Goal: Task Accomplishment & Management: Use online tool/utility

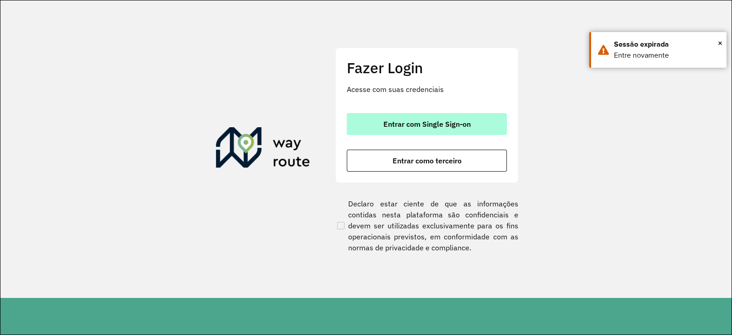
click at [406, 122] on span "Entrar com Single Sign-on" at bounding box center [426, 123] width 87 height 7
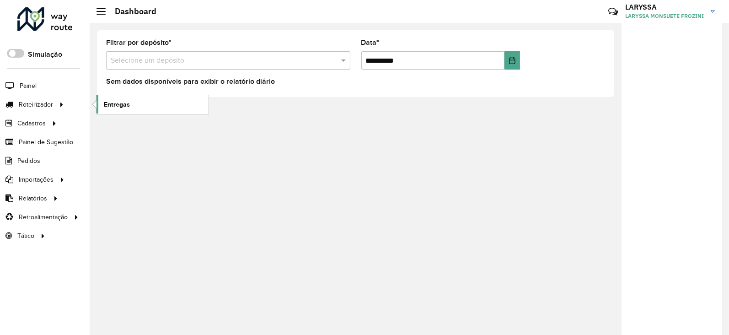
click at [149, 104] on link "Entregas" at bounding box center [152, 104] width 112 height 18
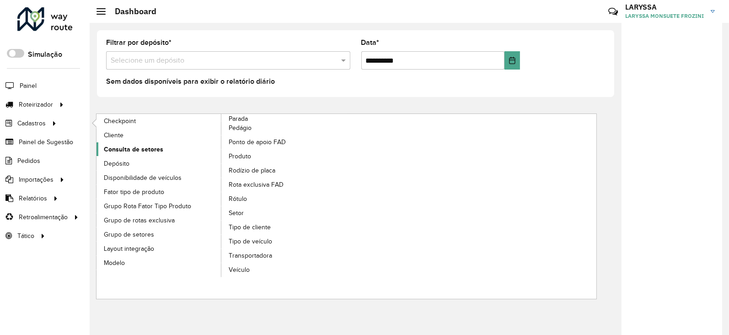
click at [165, 149] on link "Consulta de setores" at bounding box center [158, 149] width 125 height 14
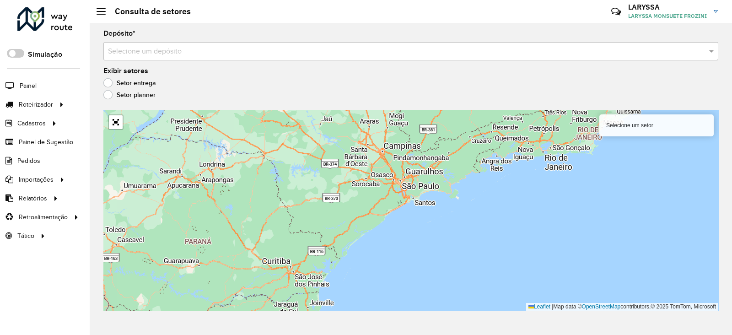
click at [194, 60] on div "Selecione um depósito" at bounding box center [410, 51] width 615 height 18
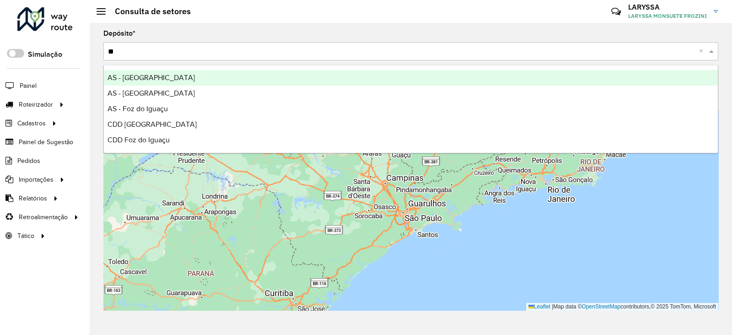
type input "***"
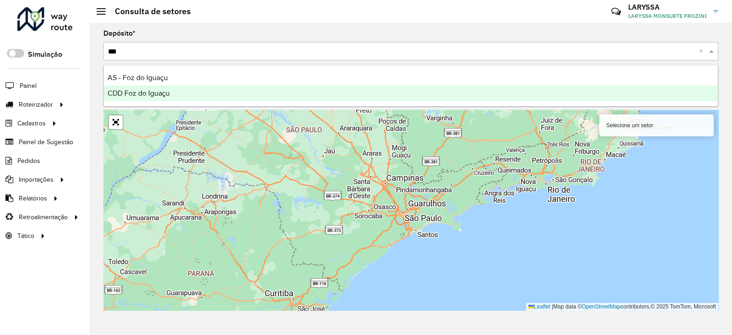
click at [155, 97] on span "CDD Foz do Iguaçu" at bounding box center [138, 93] width 62 height 8
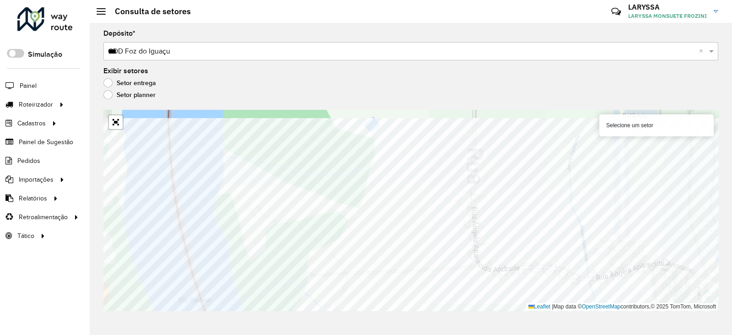
click at [337, 267] on div "Depósito * Selecione um depósito × CDD Foz do Iguaçu *** × Exibir setores Setor…" at bounding box center [411, 179] width 642 height 312
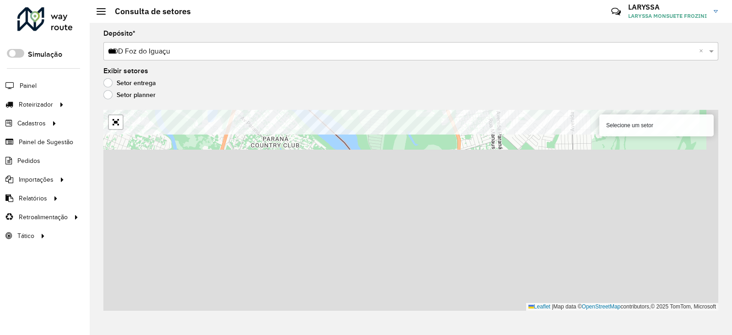
click at [398, 60] on div "Depósito * Selecione um depósito × CDD Foz do Iguaçu *** × Exibir setores Setor…" at bounding box center [411, 179] width 642 height 312
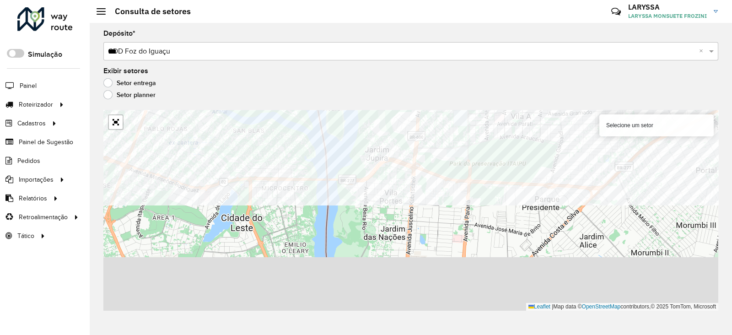
click at [393, 81] on formly-group "Depósito * Selecione um depósito × CDD Foz do Iguaçu *** × Exibir setores Setor…" at bounding box center [410, 170] width 615 height 280
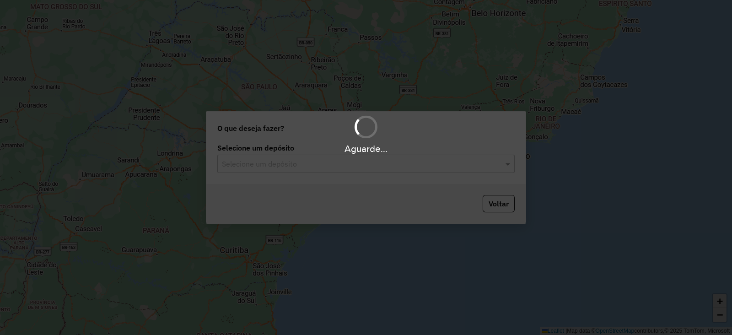
click at [255, 165] on input "text" at bounding box center [357, 164] width 270 height 11
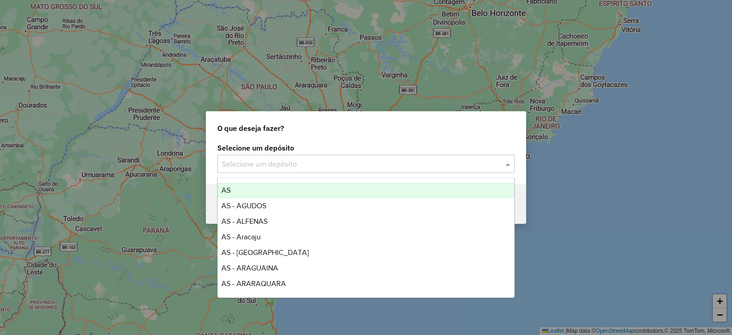
click at [251, 164] on input "text" at bounding box center [357, 164] width 270 height 11
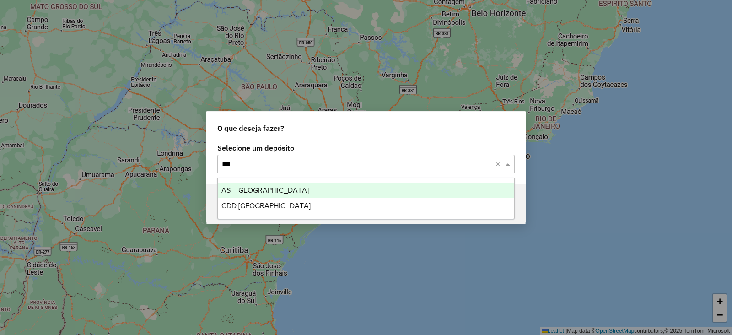
type input "****"
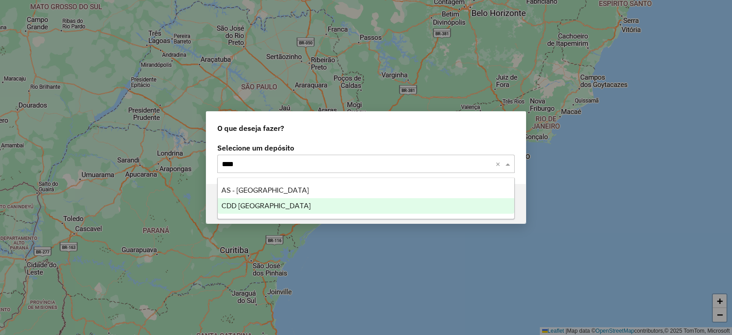
click at [266, 207] on div "CDD [GEOGRAPHIC_DATA]" at bounding box center [366, 206] width 296 height 16
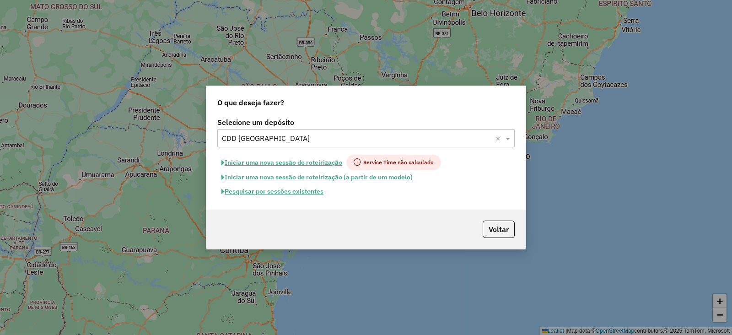
click at [300, 188] on button "Pesquisar por sessões existentes" at bounding box center [272, 191] width 110 height 14
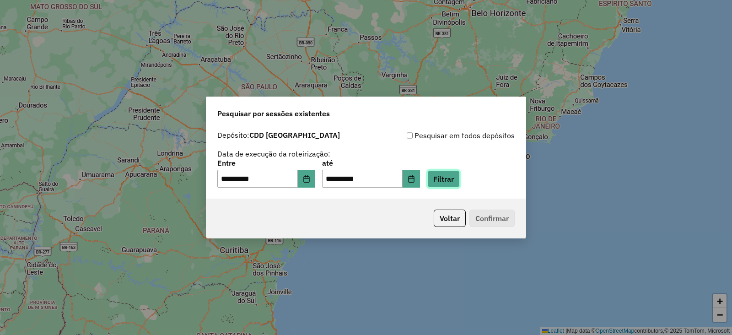
click at [460, 178] on button "Filtrar" at bounding box center [443, 178] width 32 height 17
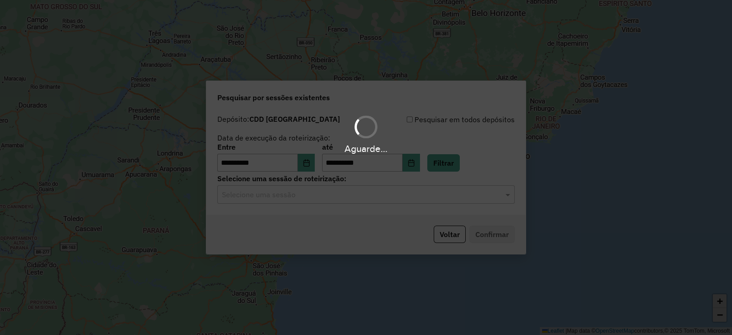
click at [315, 197] on input "text" at bounding box center [357, 194] width 270 height 11
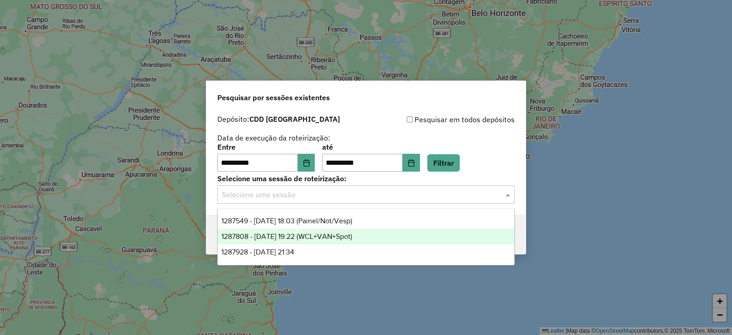
click at [331, 235] on span "1287808 - 03/10/2025 19:22 (WCL+VAN+Spot)" at bounding box center [286, 236] width 131 height 8
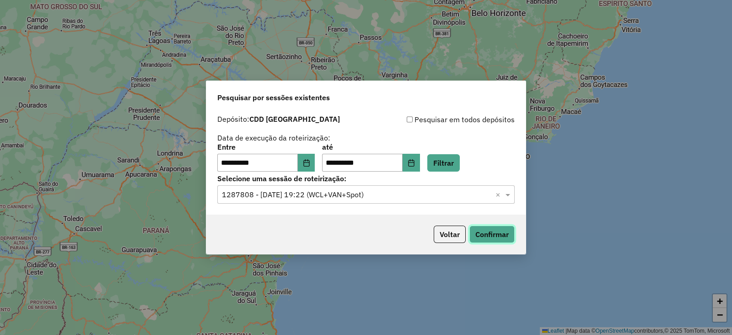
click at [492, 236] on button "Confirmar" at bounding box center [491, 233] width 45 height 17
click at [449, 235] on button "Voltar" at bounding box center [449, 233] width 32 height 17
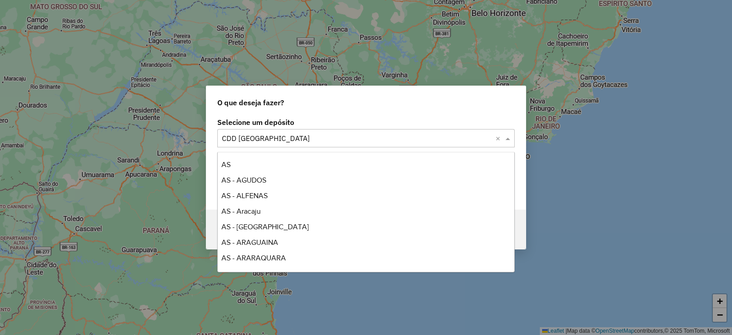
click at [265, 134] on input "text" at bounding box center [357, 138] width 270 height 11
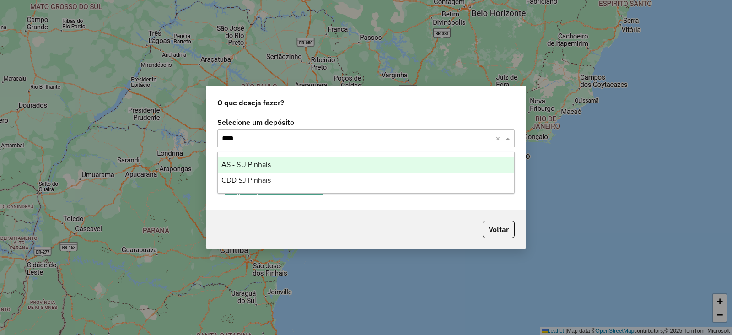
type input "*****"
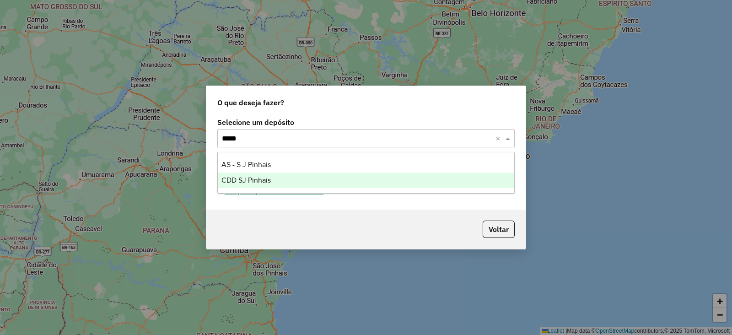
click at [272, 174] on div "CDD SJ Pinhais" at bounding box center [366, 180] width 296 height 16
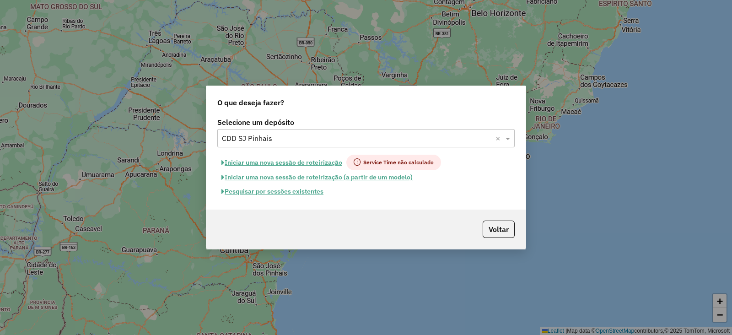
click at [252, 191] on button "Pesquisar por sessões existentes" at bounding box center [272, 191] width 110 height 14
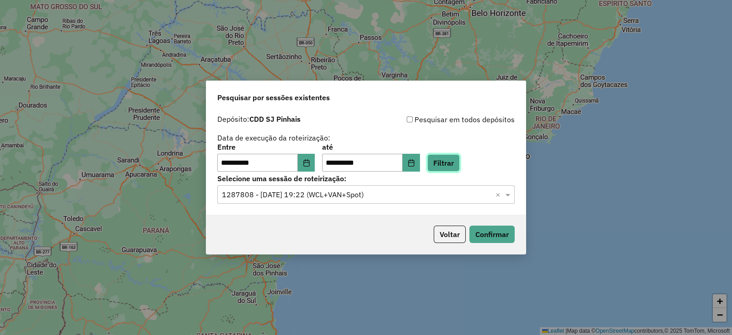
click at [456, 159] on button "Filtrar" at bounding box center [443, 162] width 32 height 17
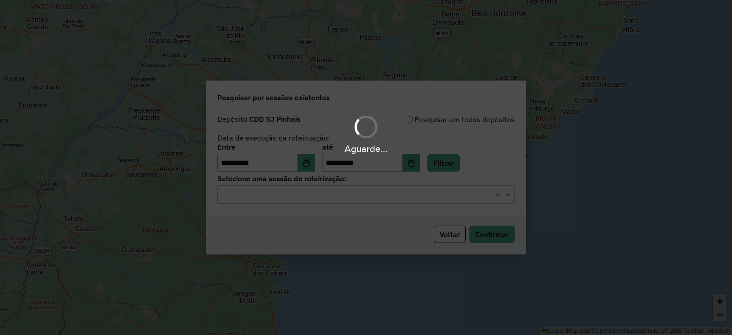
click at [310, 197] on hb-app "**********" at bounding box center [366, 167] width 732 height 335
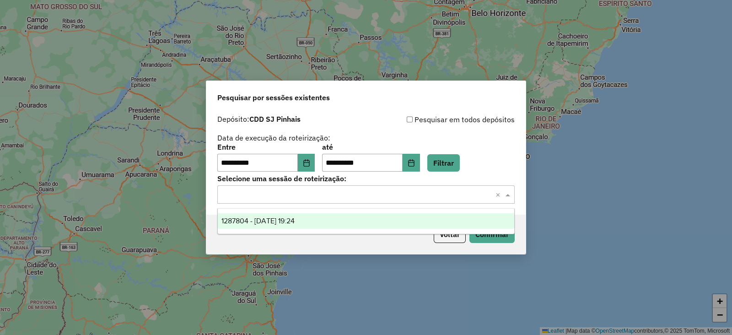
click at [310, 197] on input "text" at bounding box center [357, 194] width 270 height 11
click at [281, 223] on span "1287804 - 03/10/2025 19:24" at bounding box center [257, 221] width 73 height 8
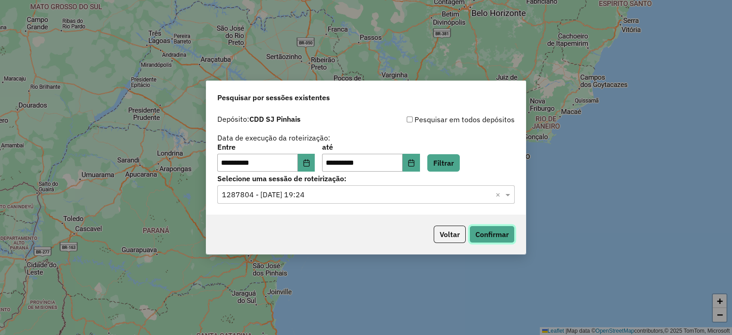
click at [495, 239] on button "Confirmar" at bounding box center [491, 233] width 45 height 17
click at [342, 198] on input "text" at bounding box center [357, 194] width 270 height 11
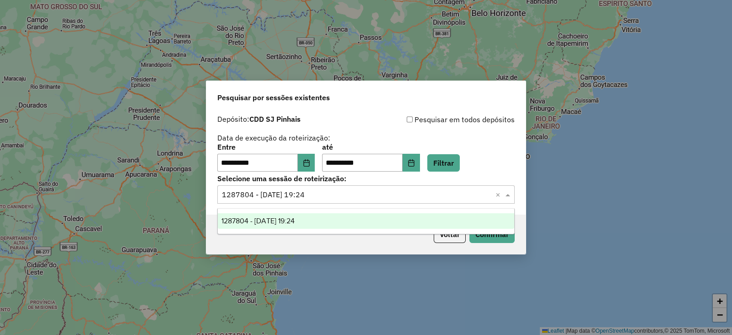
click at [448, 244] on div "Voltar Confirmar" at bounding box center [365, 233] width 319 height 39
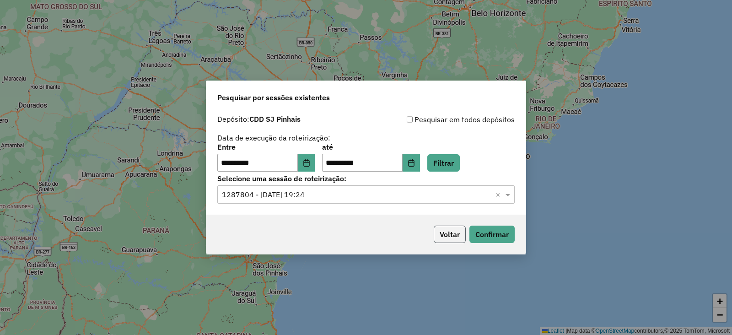
click at [448, 236] on button "Voltar" at bounding box center [449, 233] width 32 height 17
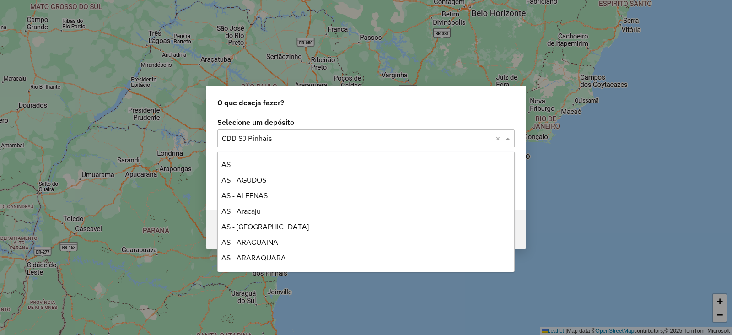
click at [287, 138] on input "text" at bounding box center [357, 138] width 270 height 11
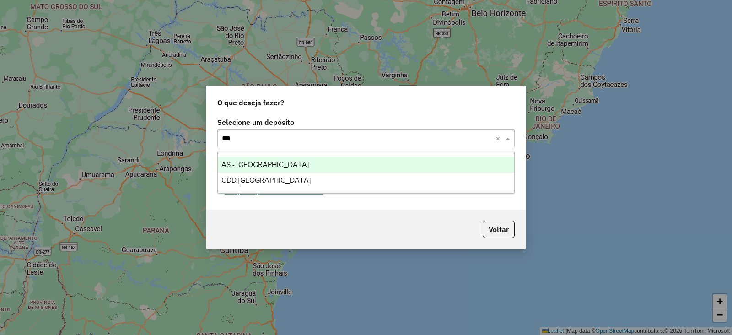
type input "****"
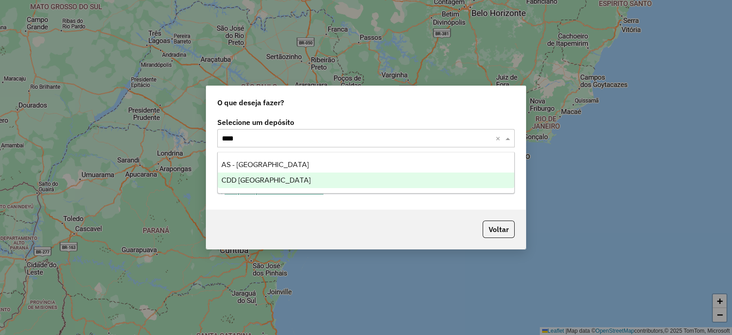
click at [267, 178] on div "CDD [GEOGRAPHIC_DATA]" at bounding box center [366, 180] width 296 height 16
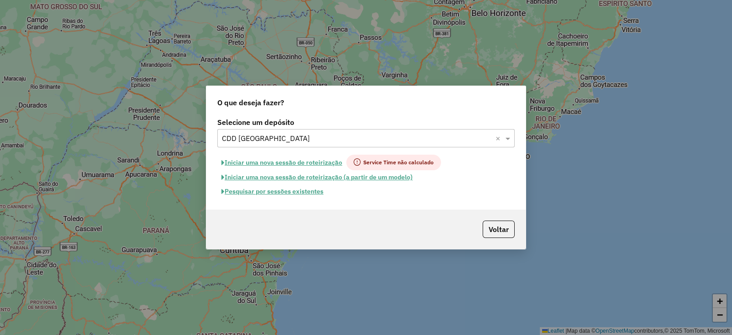
click at [286, 193] on button "Pesquisar por sessões existentes" at bounding box center [272, 191] width 110 height 14
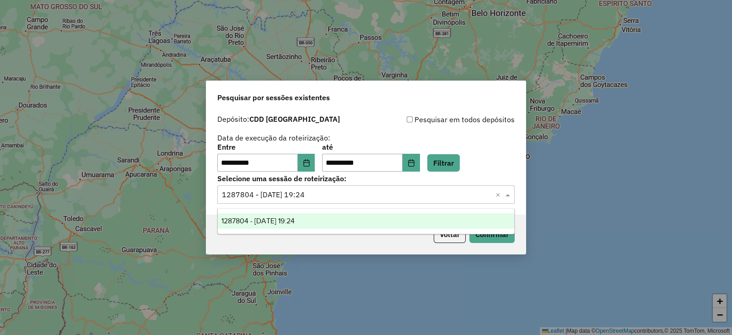
click at [286, 193] on input "text" at bounding box center [357, 194] width 270 height 11
click at [447, 155] on button "Filtrar" at bounding box center [443, 162] width 32 height 17
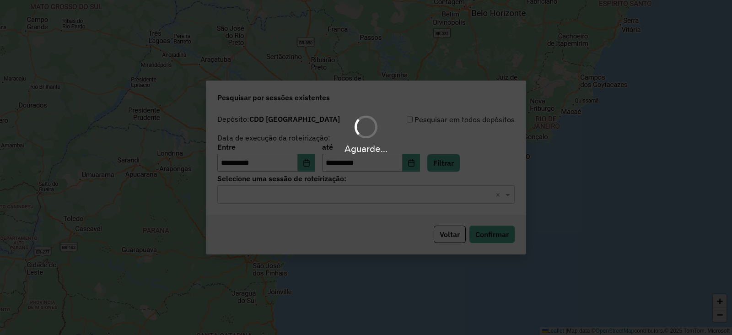
click at [296, 192] on input "text" at bounding box center [357, 194] width 270 height 11
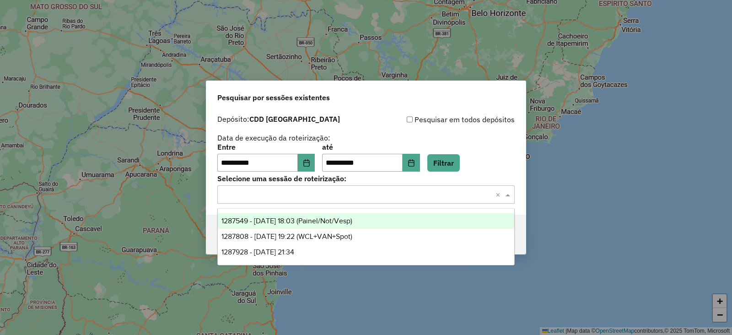
click at [345, 225] on div "1287549 - 03/10/2025 18:03 (Painel/Not/Vesp)" at bounding box center [366, 221] width 296 height 16
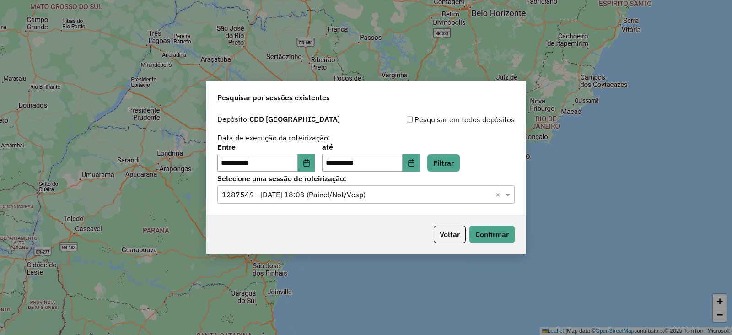
click at [401, 198] on input "text" at bounding box center [357, 194] width 270 height 11
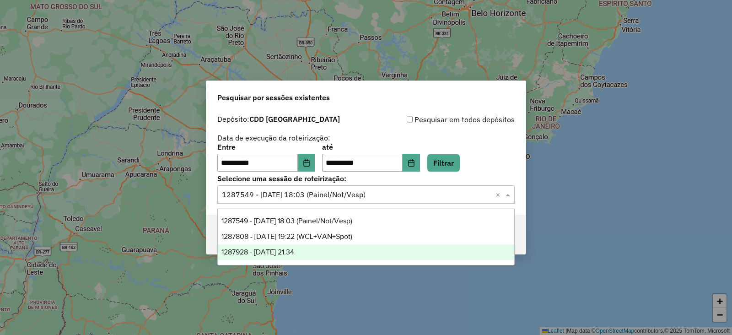
click at [284, 257] on div "1287928 - 03/10/2025 21:34" at bounding box center [366, 252] width 296 height 16
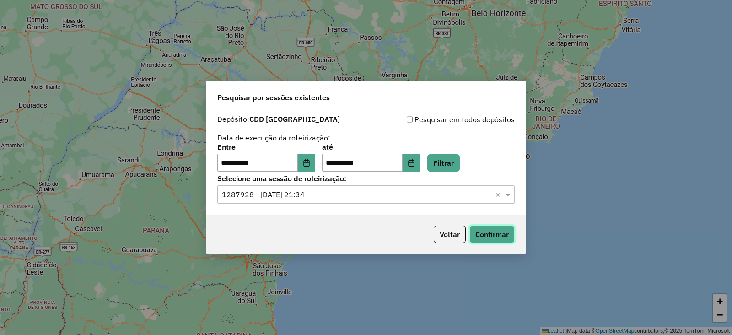
click at [496, 230] on button "Confirmar" at bounding box center [491, 233] width 45 height 17
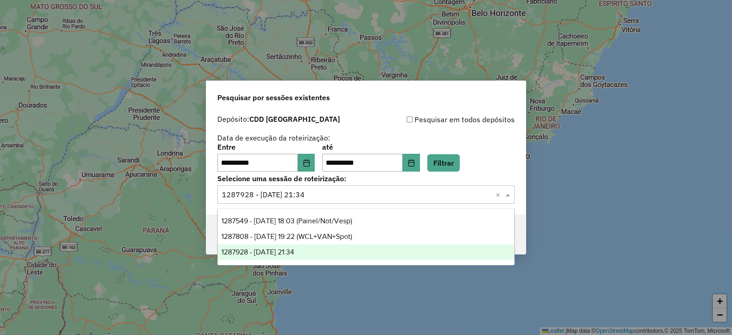
click at [361, 194] on input "text" at bounding box center [357, 194] width 270 height 11
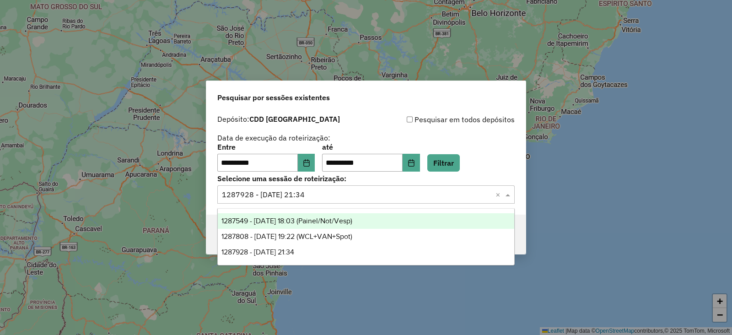
click at [337, 217] on span "1287549 - 03/10/2025 18:03 (Painel/Not/Vesp)" at bounding box center [286, 221] width 131 height 8
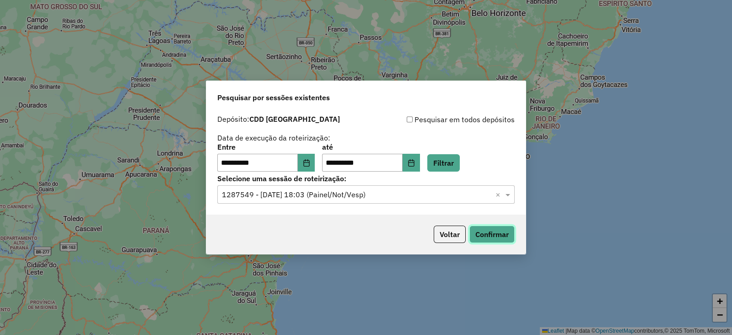
click at [492, 236] on button "Confirmar" at bounding box center [491, 233] width 45 height 17
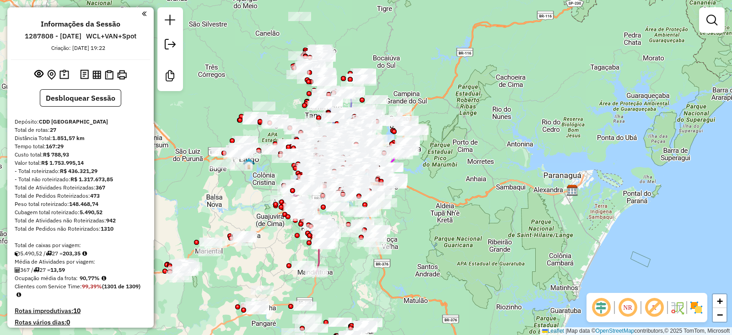
click at [601, 313] on em at bounding box center [601, 307] width 22 height 22
click at [652, 305] on em at bounding box center [654, 307] width 22 height 22
click at [701, 312] on img at bounding box center [696, 307] width 15 height 15
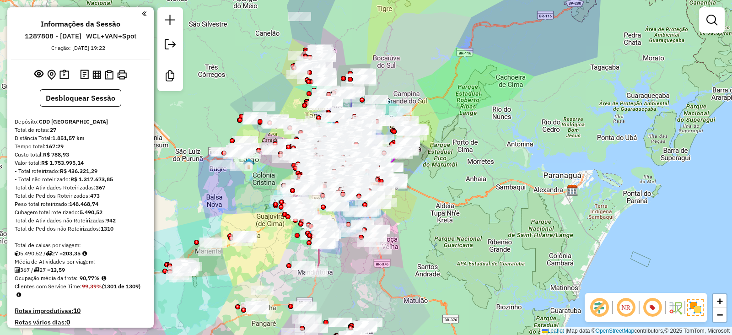
drag, startPoint x: 415, startPoint y: 193, endPoint x: 292, endPoint y: 190, distance: 123.0
click at [432, 163] on div "Janela de atendimento Grade de atendimento Capacidade Transportadoras Veículos …" at bounding box center [366, 167] width 732 height 335
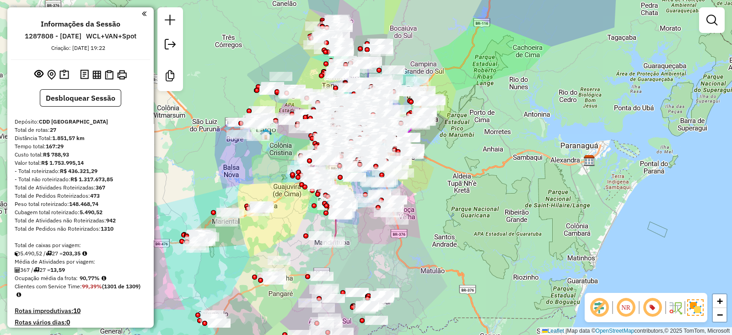
click at [624, 304] on em at bounding box center [626, 307] width 22 height 22
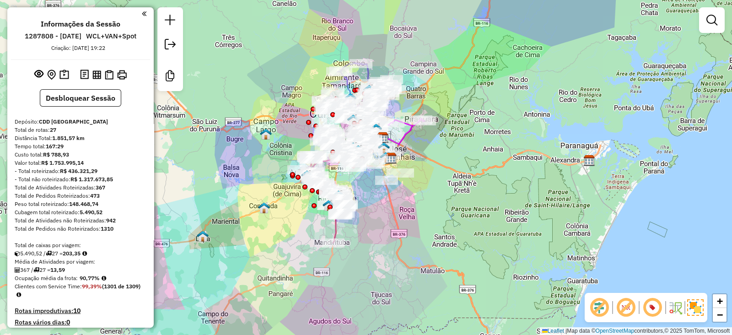
drag, startPoint x: 392, startPoint y: 218, endPoint x: 400, endPoint y: 225, distance: 10.7
click at [400, 225] on div "Janela de atendimento Grade de atendimento Capacidade Transportadoras Veículos …" at bounding box center [366, 167] width 732 height 335
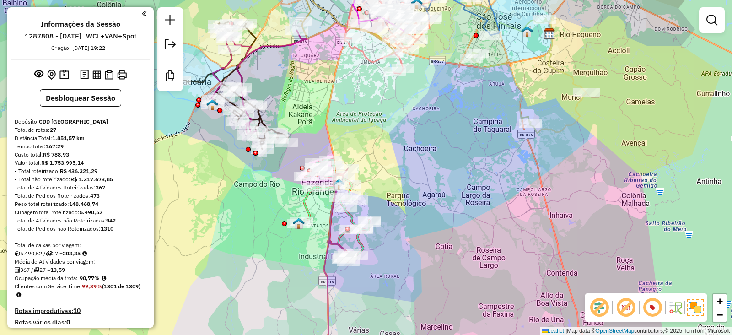
click at [691, 305] on img at bounding box center [695, 307] width 16 height 16
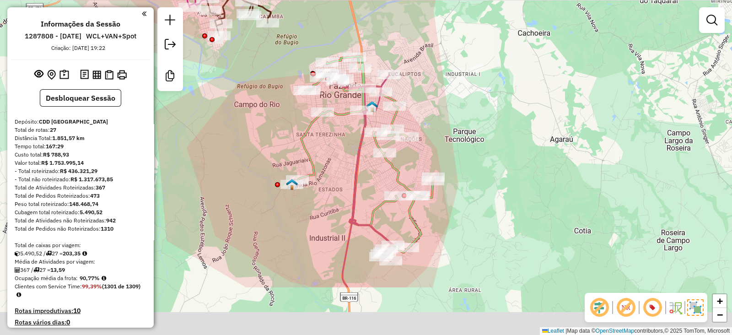
drag, startPoint x: 422, startPoint y: 193, endPoint x: 434, endPoint y: 112, distance: 81.9
click at [434, 112] on div "Janela de atendimento Grade de atendimento Capacidade Transportadoras Veículos …" at bounding box center [366, 167] width 732 height 335
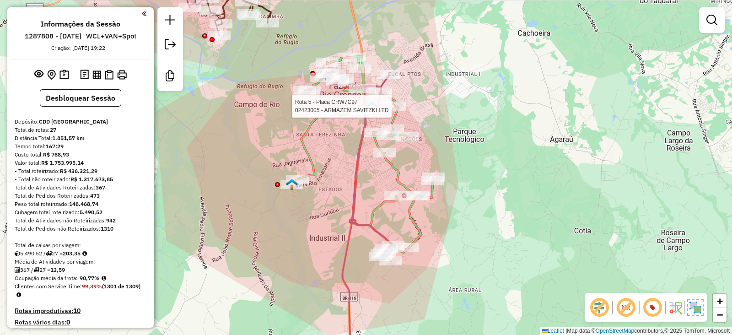
select select "**********"
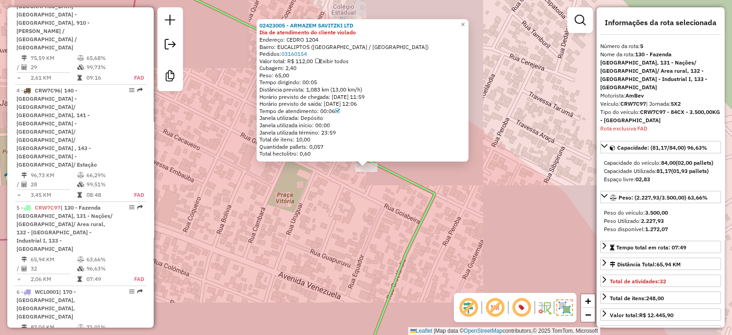
scroll to position [686, 0]
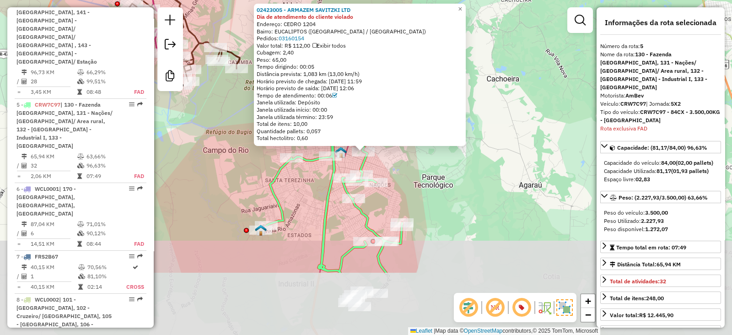
drag, startPoint x: 407, startPoint y: 294, endPoint x: 408, endPoint y: 198, distance: 96.0
click at [408, 198] on div "02423005 - ARMAZEM SAVITZKI LTD Dia de atendimento do cliente violado Endereço:…" at bounding box center [366, 167] width 732 height 335
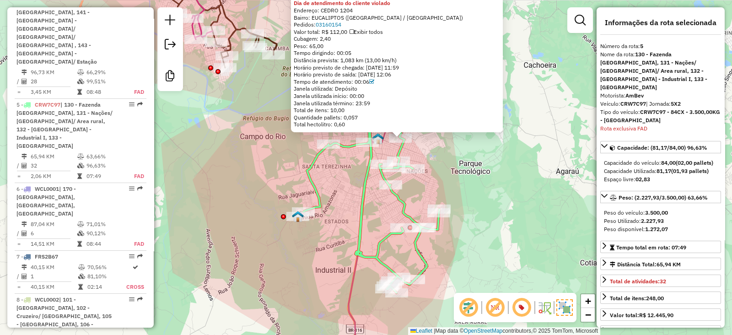
drag, startPoint x: 398, startPoint y: 169, endPoint x: 435, endPoint y: 155, distance: 39.5
click at [435, 155] on div "02423005 - ARMAZEM SAVITZKI LTD Dia de atendimento do cliente violado Endereço:…" at bounding box center [366, 167] width 732 height 335
click at [338, 188] on div "02423005 - ARMAZEM SAVITZKI LTD Dia de atendimento do cliente violado Endereço:…" at bounding box center [366, 167] width 732 height 335
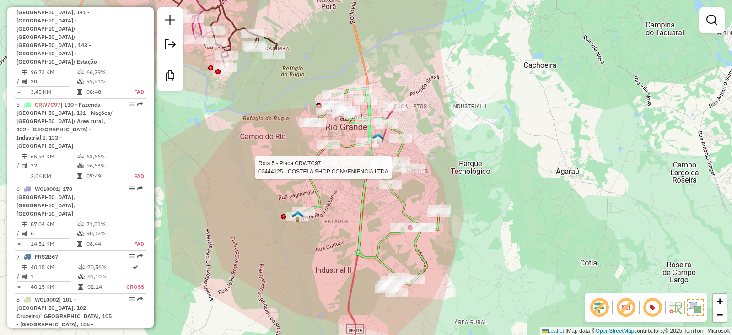
select select "**********"
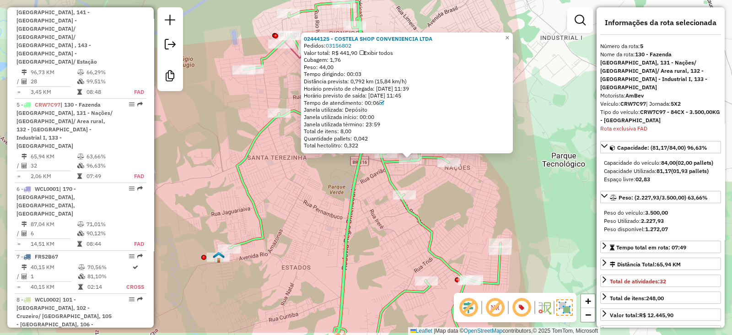
drag, startPoint x: 442, startPoint y: 236, endPoint x: 433, endPoint y: 198, distance: 39.6
click at [433, 198] on div "02444125 - COSTELA SHOP CONVENIENCIA LTDA Pedidos: 03156802 Valor total: R$ 441…" at bounding box center [366, 167] width 732 height 335
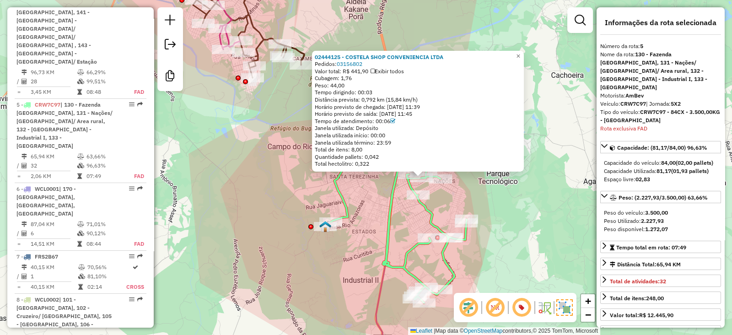
click at [365, 230] on div "02444125 - COSTELA SHOP CONVENIENCIA LTDA Pedidos: 03156802 Valor total: R$ 441…" at bounding box center [366, 167] width 732 height 335
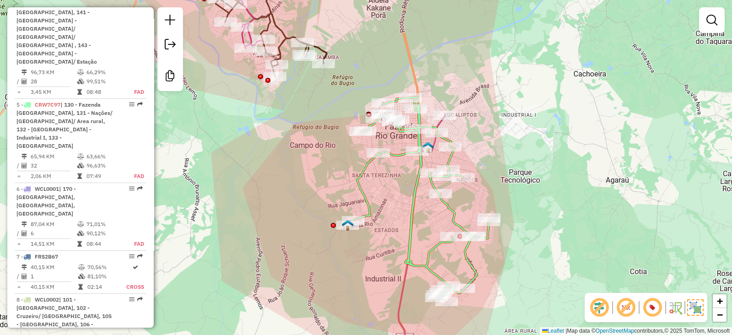
drag, startPoint x: 371, startPoint y: 209, endPoint x: 433, endPoint y: 196, distance: 62.7
click at [433, 196] on div "Janela de atendimento Grade de atendimento Capacidade Transportadoras Veículos …" at bounding box center [366, 167] width 732 height 335
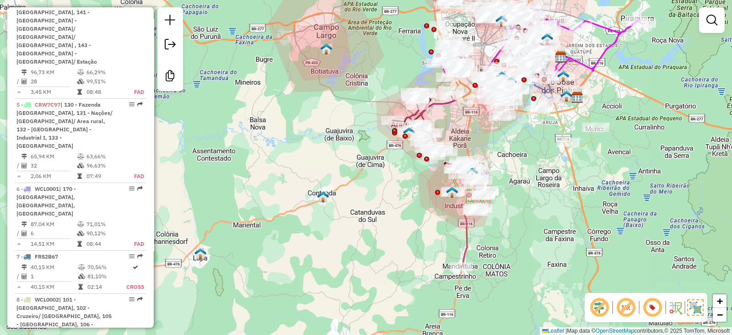
drag, startPoint x: 420, startPoint y: 198, endPoint x: 429, endPoint y: 201, distance: 10.3
click at [429, 201] on div "Janela de atendimento Grade de atendimento Capacidade Transportadoras Veículos …" at bounding box center [366, 167] width 732 height 335
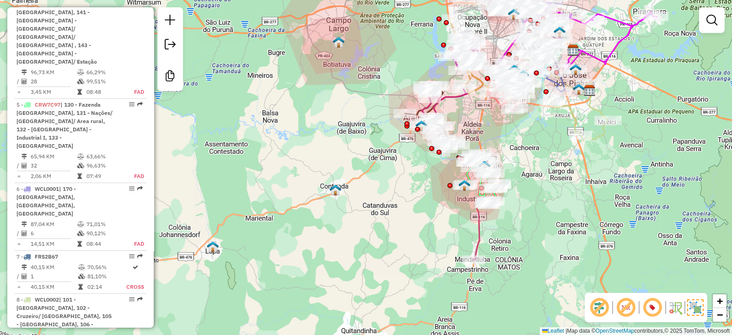
drag, startPoint x: 400, startPoint y: 216, endPoint x: 497, endPoint y: 164, distance: 109.8
click at [497, 164] on div "Janela de atendimento Grade de atendimento Capacidade Transportadoras Veículos …" at bounding box center [366, 167] width 732 height 335
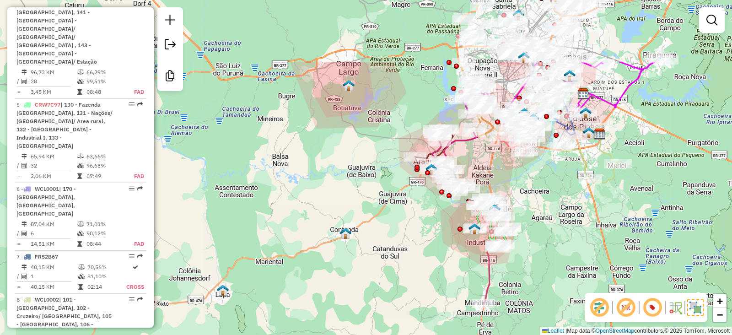
drag, startPoint x: 478, startPoint y: 122, endPoint x: 391, endPoint y: 217, distance: 128.8
click at [391, 217] on div "Janela de atendimento Grade de atendimento Capacidade Transportadoras Veículos …" at bounding box center [366, 167] width 732 height 335
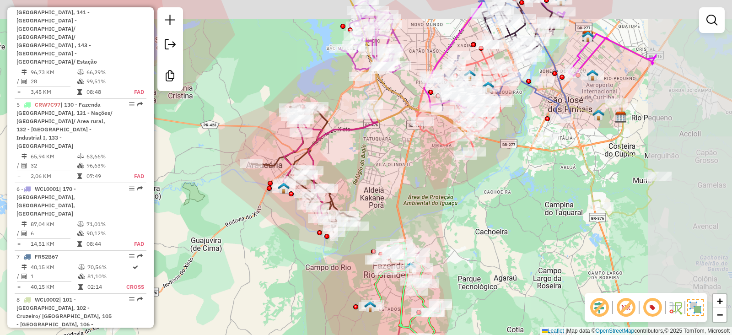
drag, startPoint x: 350, startPoint y: 225, endPoint x: 256, endPoint y: 237, distance: 95.0
click at [256, 237] on div "Janela de atendimento Grade de atendimento Capacidade Transportadoras Veículos …" at bounding box center [366, 167] width 732 height 335
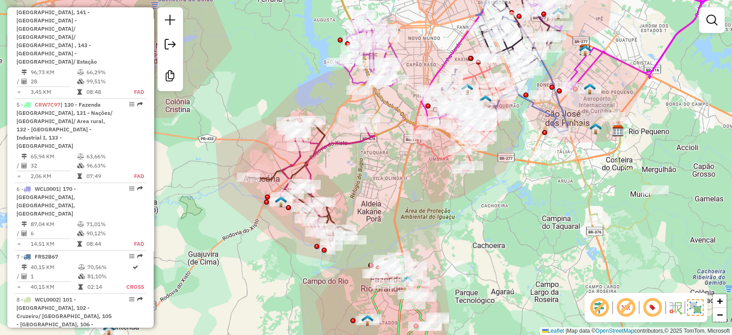
drag, startPoint x: 256, startPoint y: 223, endPoint x: 253, endPoint y: 237, distance: 14.0
click at [253, 237] on div "Janela de atendimento Grade de atendimento Capacidade Transportadoras Veículos …" at bounding box center [366, 167] width 732 height 335
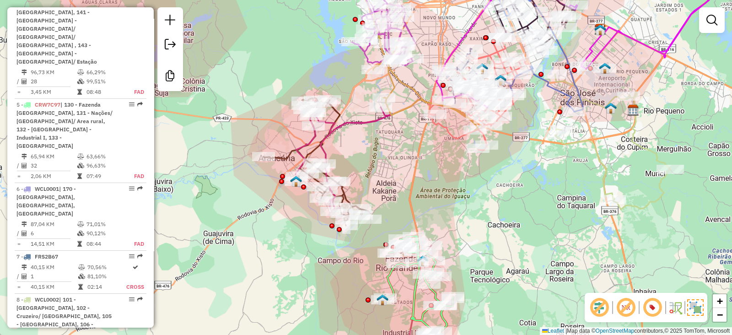
drag, startPoint x: 253, startPoint y: 237, endPoint x: 268, endPoint y: 216, distance: 25.5
click at [268, 216] on div "Janela de atendimento Grade de atendimento Capacidade Transportadoras Veículos …" at bounding box center [366, 167] width 732 height 335
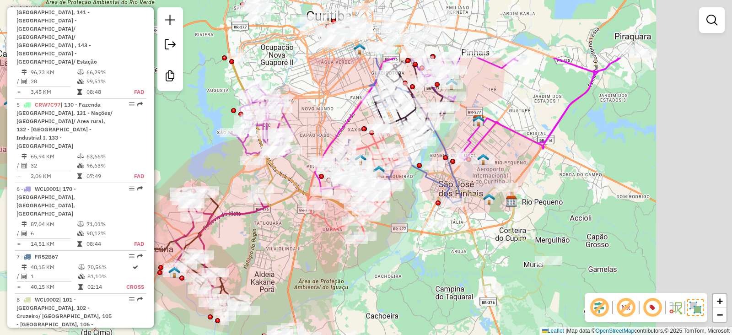
drag, startPoint x: 510, startPoint y: 238, endPoint x: 420, endPoint y: 312, distance: 116.3
click at [420, 312] on div "Janela de atendimento Grade de atendimento Capacidade Transportadoras Veículos …" at bounding box center [366, 167] width 732 height 335
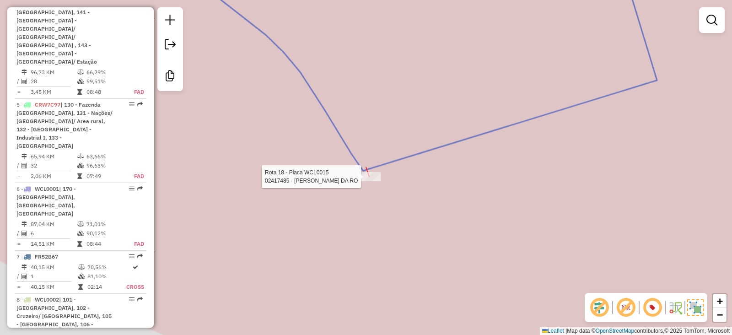
select select "**********"
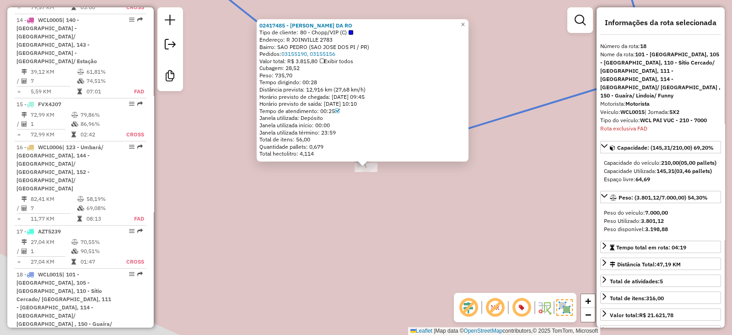
scroll to position [1374, 0]
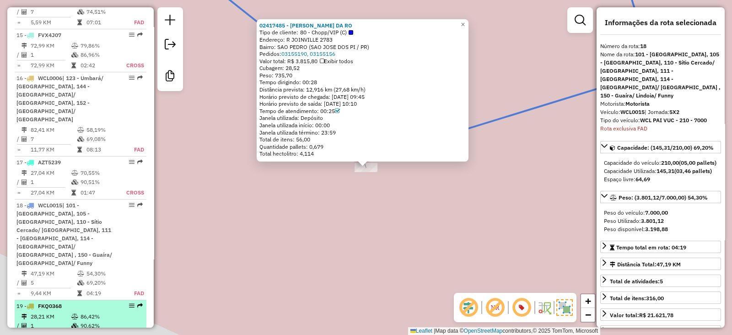
click at [52, 312] on td "28,21 KM" at bounding box center [50, 316] width 41 height 9
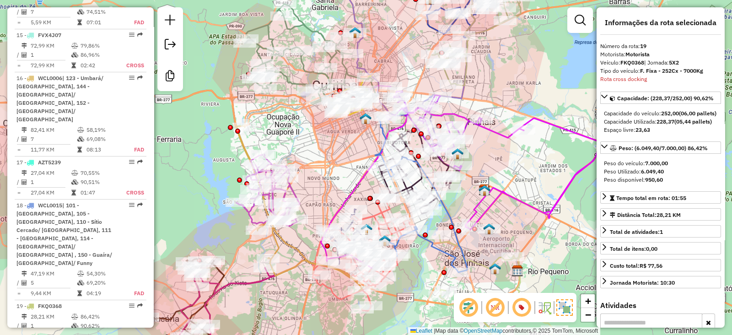
drag, startPoint x: 347, startPoint y: 135, endPoint x: 347, endPoint y: 162, distance: 27.4
click at [347, 162] on div "Janela de atendimento Grade de atendimento Capacidade Transportadoras Veículos …" at bounding box center [366, 167] width 732 height 335
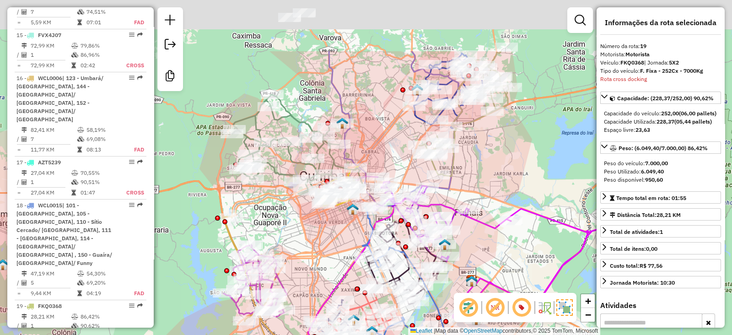
drag, startPoint x: 345, startPoint y: 161, endPoint x: 332, endPoint y: 247, distance: 86.9
click at [332, 247] on div "Janela de atendimento Grade de atendimento Capacidade Transportadoras Veículos …" at bounding box center [366, 167] width 732 height 335
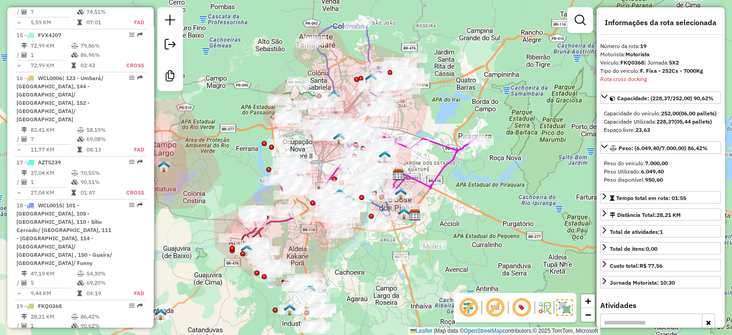
drag, startPoint x: 498, startPoint y: 267, endPoint x: 508, endPoint y: 184, distance: 83.8
click at [508, 184] on div "Janela de atendimento Grade de atendimento Capacidade Transportadoras Veículos …" at bounding box center [366, 167] width 732 height 335
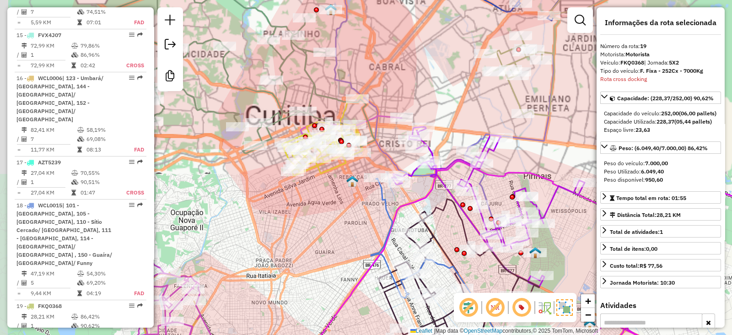
drag, startPoint x: 297, startPoint y: 154, endPoint x: 331, endPoint y: 181, distance: 44.3
click at [331, 181] on div "Janela de atendimento Grade de atendimento Capacidade Transportadoras Veículos …" at bounding box center [366, 167] width 732 height 335
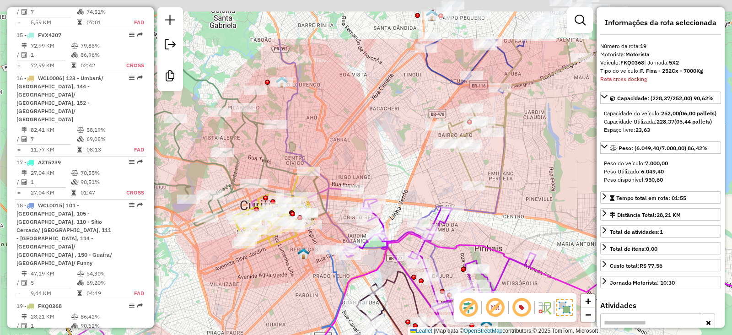
drag, startPoint x: 413, startPoint y: 59, endPoint x: 363, endPoint y: 134, distance: 89.7
click at [363, 134] on div "Janela de atendimento Grade de atendimento Capacidade Transportadoras Veículos …" at bounding box center [366, 167] width 732 height 335
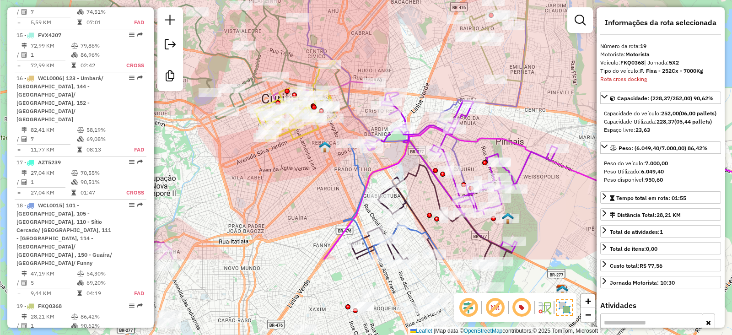
drag, startPoint x: 409, startPoint y: 58, endPoint x: 402, endPoint y: 40, distance: 19.7
click at [412, 4] on div "Janela de atendimento Grade de atendimento Capacidade Transportadoras Veículos …" at bounding box center [366, 167] width 732 height 335
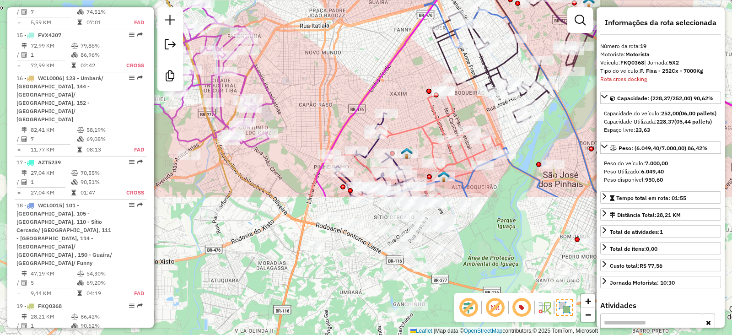
drag, startPoint x: 352, startPoint y: 168, endPoint x: 401, endPoint y: 52, distance: 125.8
click at [401, 52] on icon at bounding box center [600, 54] width 569 height 286
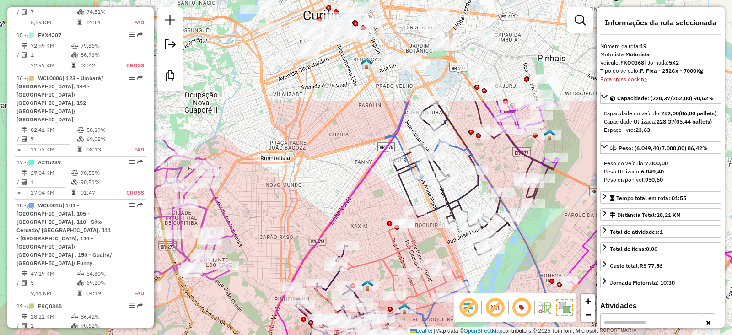
drag, startPoint x: 324, startPoint y: 97, endPoint x: 284, endPoint y: 232, distance: 140.1
click at [284, 232] on div "Janela de atendimento Grade de atendimento Capacidade Transportadoras Veículos …" at bounding box center [366, 167] width 732 height 335
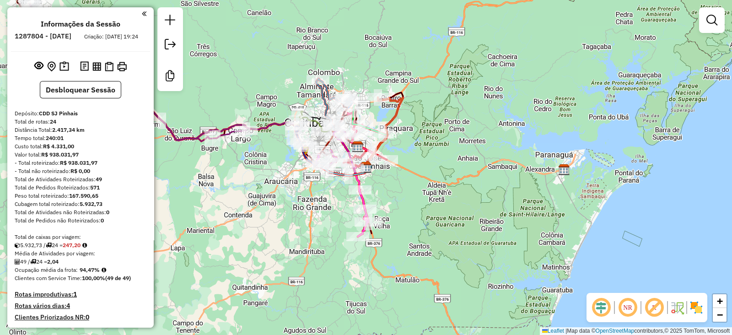
click at [649, 307] on em at bounding box center [654, 307] width 22 height 22
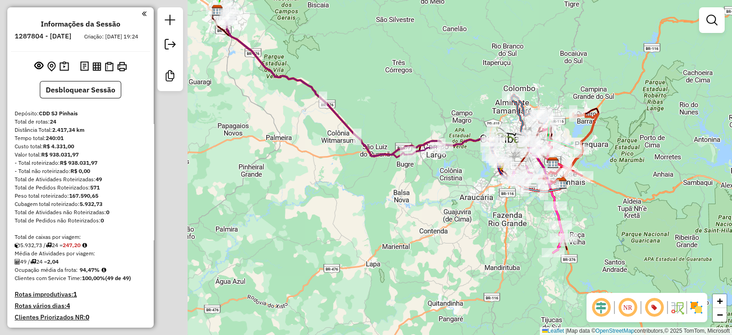
drag, startPoint x: 513, startPoint y: 230, endPoint x: 695, endPoint y: 237, distance: 181.7
click at [695, 237] on div "Janela de atendimento Grade de atendimento Capacidade Transportadoras Veículos …" at bounding box center [366, 167] width 732 height 335
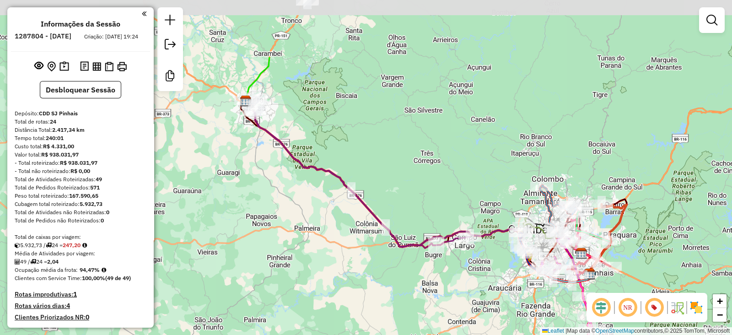
drag, startPoint x: 320, startPoint y: 223, endPoint x: 336, endPoint y: 291, distance: 70.4
click at [336, 291] on div "Janela de atendimento Grade de atendimento Capacidade Transportadoras Veículos …" at bounding box center [366, 167] width 732 height 335
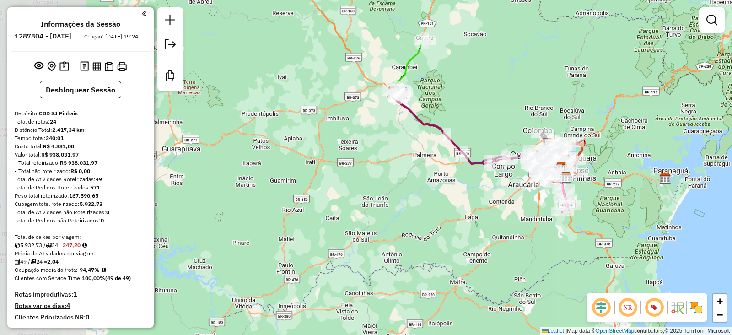
drag, startPoint x: 283, startPoint y: 187, endPoint x: 397, endPoint y: 158, distance: 117.1
click at [397, 158] on div "Janela de atendimento Grade de atendimento Capacidade Transportadoras Veículos …" at bounding box center [366, 167] width 732 height 335
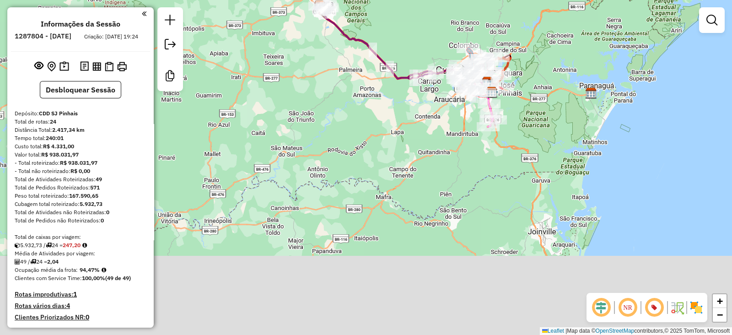
drag, startPoint x: 354, startPoint y: 202, endPoint x: 280, endPoint y: 117, distance: 113.1
click at [280, 117] on div "Janela de atendimento Grade de atendimento Capacidade Transportadoras Veículos …" at bounding box center [366, 167] width 732 height 335
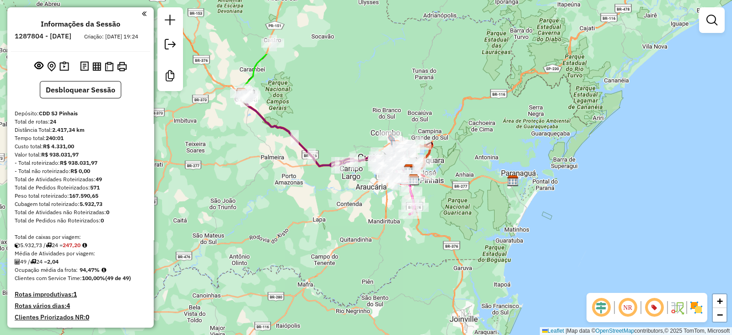
drag, startPoint x: 357, startPoint y: 170, endPoint x: 304, endPoint y: 241, distance: 88.2
click at [304, 241] on div "Janela de atendimento Grade de atendimento Capacidade Transportadoras Veículos …" at bounding box center [366, 167] width 732 height 335
click at [695, 310] on img at bounding box center [696, 307] width 15 height 15
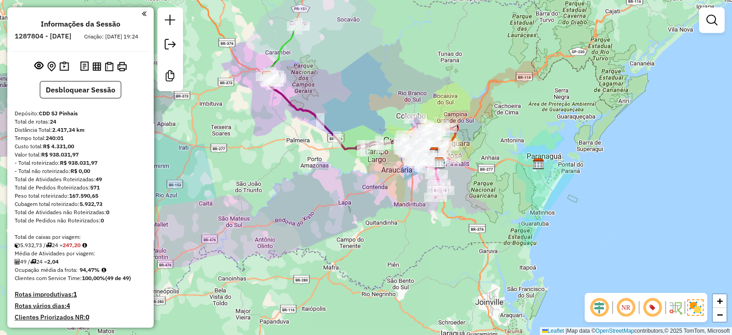
drag, startPoint x: 507, startPoint y: 249, endPoint x: 521, endPoint y: 245, distance: 14.6
click at [521, 245] on div "Janela de atendimento Grade de atendimento Capacidade Transportadoras Veículos …" at bounding box center [366, 167] width 732 height 335
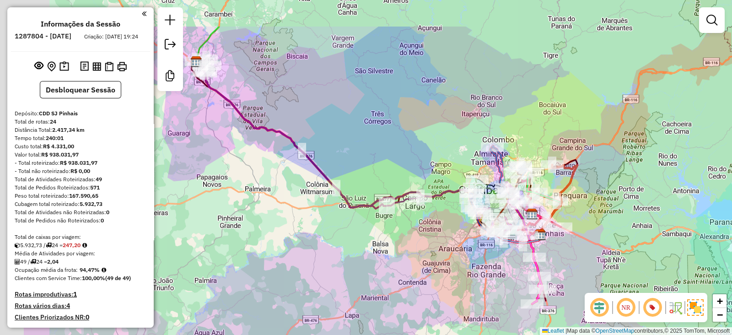
drag, startPoint x: 345, startPoint y: 208, endPoint x: 444, endPoint y: 271, distance: 117.5
click at [444, 271] on div "Janela de atendimento Grade de atendimento Capacidade Transportadoras Veículos …" at bounding box center [366, 167] width 732 height 335
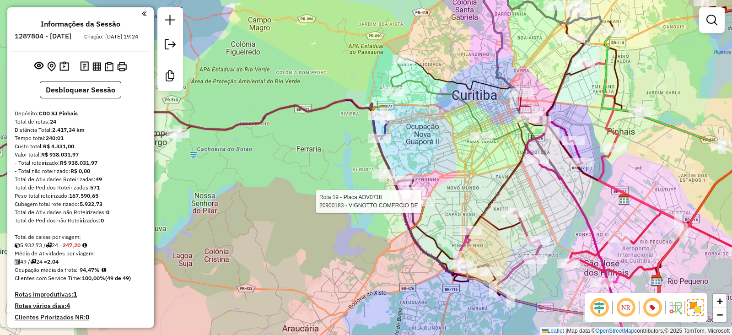
select select "**********"
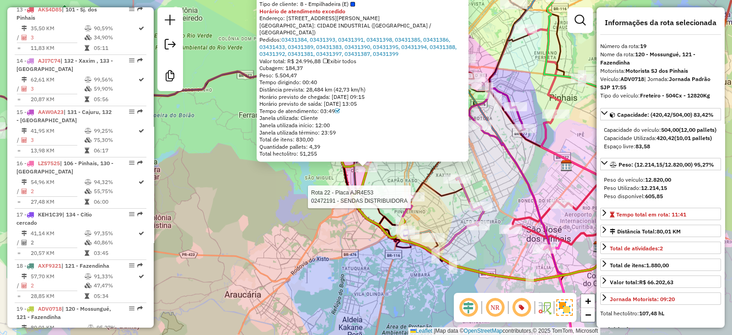
scroll to position [1288, 0]
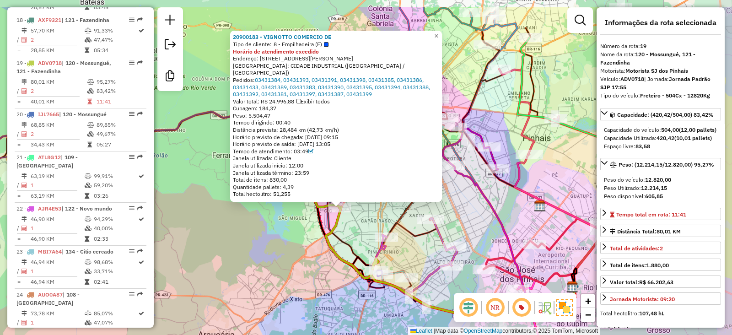
drag, startPoint x: 322, startPoint y: 251, endPoint x: 302, endPoint y: 282, distance: 36.7
click at [302, 282] on div "20900183 - VIGNOTTO COMERCIO DE Tipo de cliente: 8 - Empilhadeira (E) Horário d…" at bounding box center [366, 167] width 732 height 335
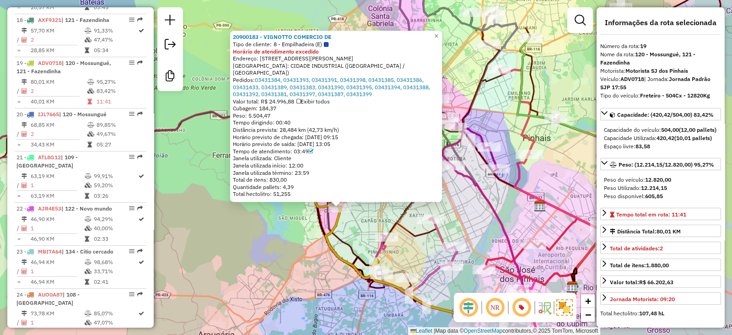
click at [245, 261] on div "20900183 - VIGNOTTO COMERCIO DE Tipo de cliente: 8 - Empilhadeira (E) Horário d…" at bounding box center [366, 167] width 732 height 335
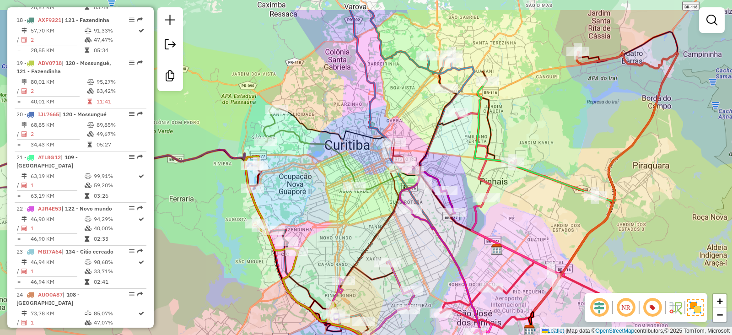
drag, startPoint x: 370, startPoint y: 163, endPoint x: 327, endPoint y: 207, distance: 61.8
click at [327, 207] on div "Janela de atendimento Grade de atendimento Capacidade Transportadoras Veículos …" at bounding box center [366, 167] width 732 height 335
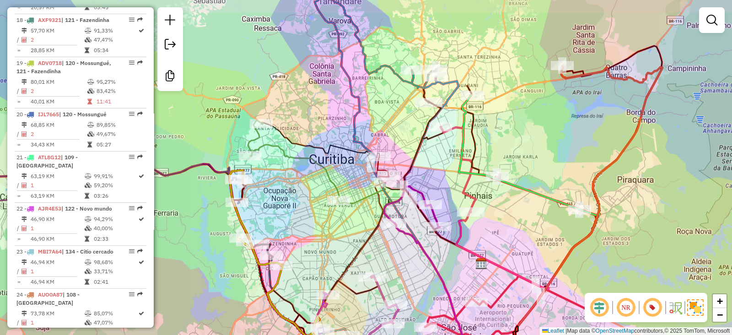
drag, startPoint x: 327, startPoint y: 207, endPoint x: 312, endPoint y: 221, distance: 20.4
click at [312, 221] on div "Janela de atendimento Grade de atendimento Capacidade Transportadoras Veículos …" at bounding box center [366, 167] width 732 height 335
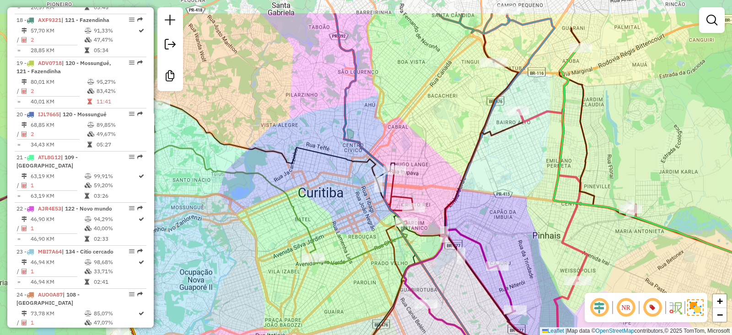
drag, startPoint x: 361, startPoint y: 190, endPoint x: 359, endPoint y: 236, distance: 46.7
click at [359, 236] on div "Janela de atendimento Grade de atendimento Capacidade Transportadoras Veículos …" at bounding box center [366, 167] width 732 height 335
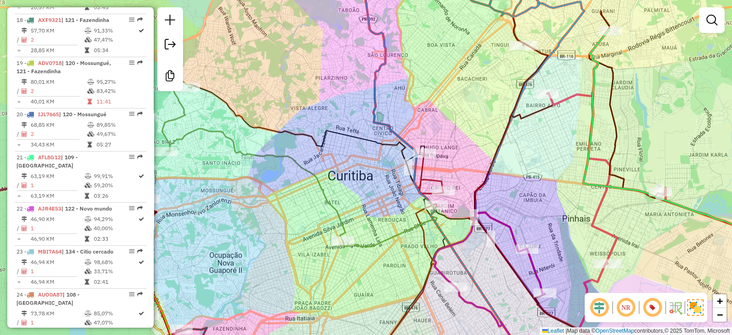
drag, startPoint x: 464, startPoint y: 215, endPoint x: 494, endPoint y: 199, distance: 34.0
click at [494, 199] on div "Janela de atendimento Grade de atendimento Capacidade Transportadoras Veículos …" at bounding box center [366, 167] width 732 height 335
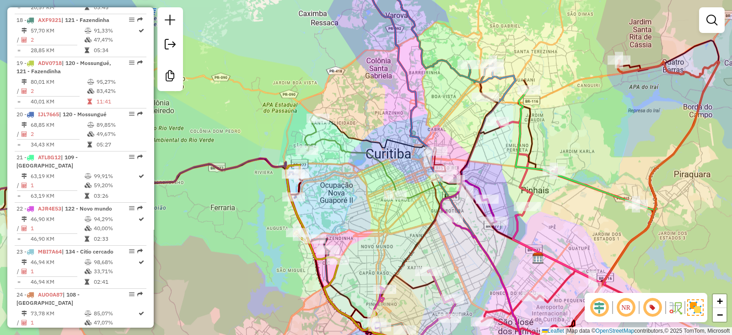
drag, startPoint x: 464, startPoint y: 255, endPoint x: 437, endPoint y: 199, distance: 61.6
click at [444, 199] on div "Janela de atendimento Grade de atendimento Capacidade Transportadoras Veículos …" at bounding box center [366, 167] width 732 height 335
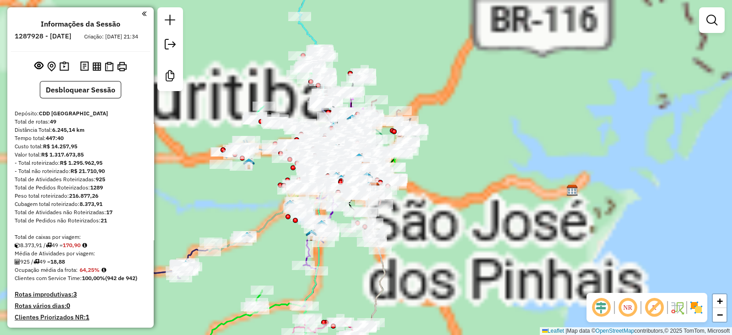
click at [604, 307] on em at bounding box center [601, 307] width 22 height 22
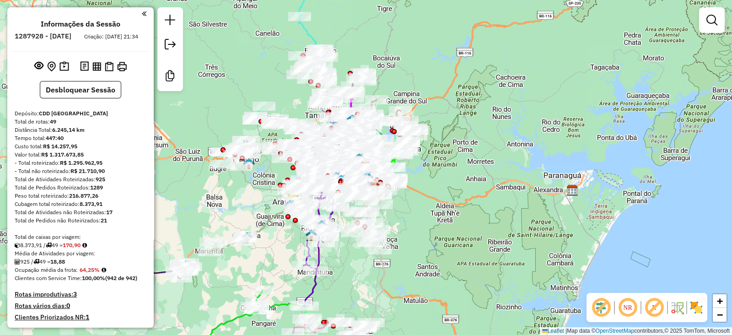
click at [652, 308] on em at bounding box center [654, 307] width 22 height 22
click at [697, 312] on img at bounding box center [696, 307] width 15 height 15
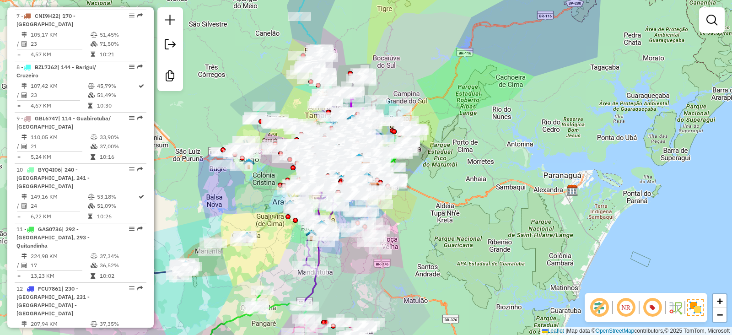
scroll to position [1067, 0]
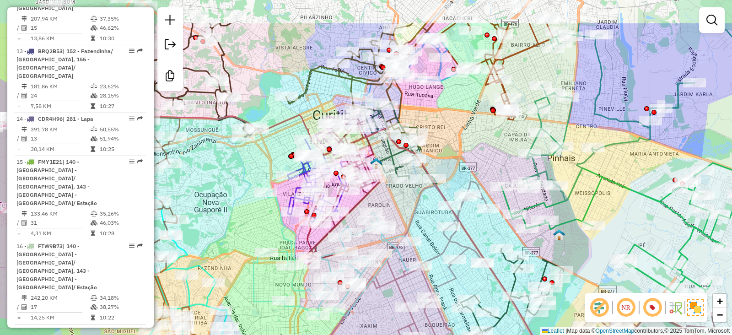
drag, startPoint x: 273, startPoint y: 175, endPoint x: 239, endPoint y: 229, distance: 63.9
click at [239, 229] on div "Janela de atendimento Grade de atendimento Capacidade Transportadoras Veículos …" at bounding box center [366, 167] width 732 height 335
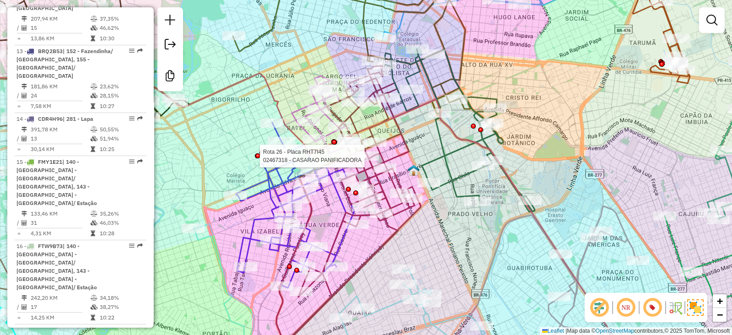
select select "**********"
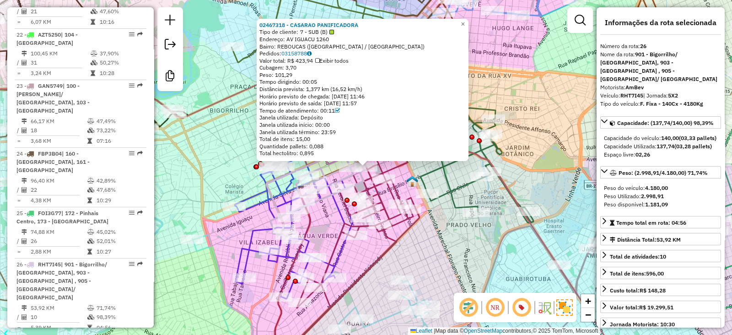
scroll to position [1734, 0]
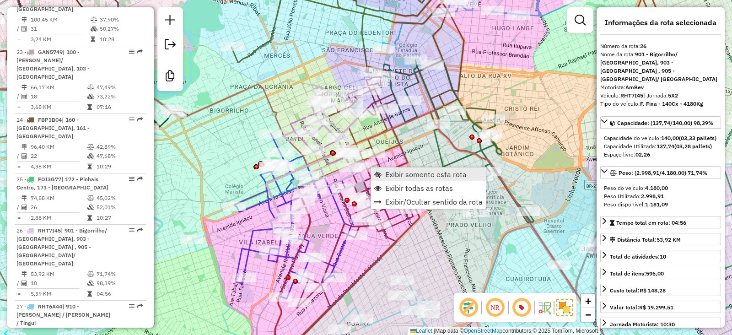
click at [412, 173] on span "Exibir somente esta rota" at bounding box center [425, 174] width 81 height 7
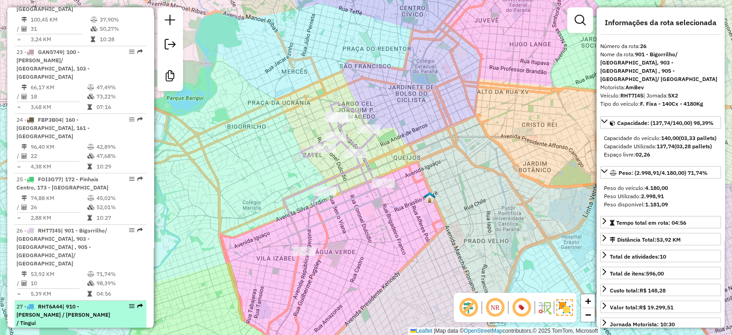
click at [57, 303] on span "RHT6A44" at bounding box center [50, 306] width 24 height 7
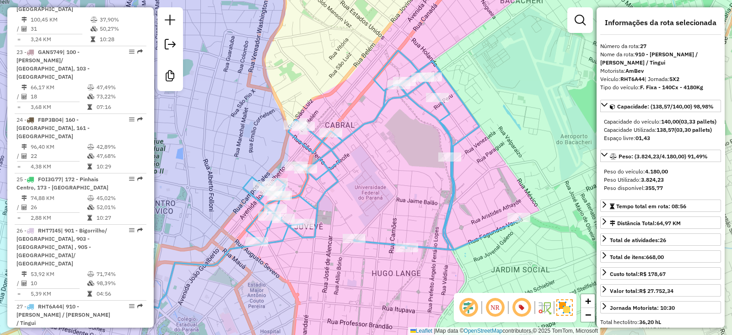
drag, startPoint x: 349, startPoint y: 259, endPoint x: 310, endPoint y: 287, distance: 47.5
click at [310, 287] on div "Janela de atendimento Grade de atendimento Capacidade Transportadoras Veículos …" at bounding box center [366, 167] width 732 height 335
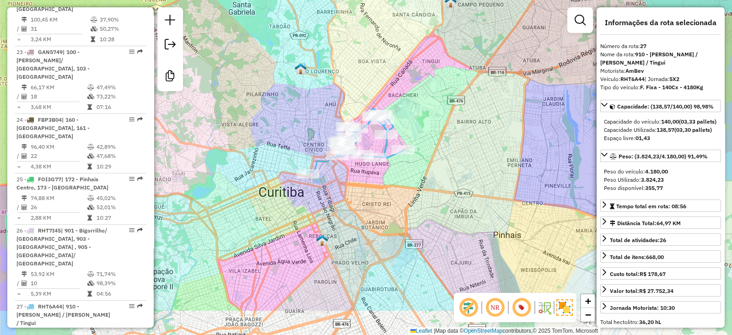
drag, startPoint x: 320, startPoint y: 170, endPoint x: 302, endPoint y: 112, distance: 60.3
click at [302, 112] on div "Janela de atendimento Grade de atendimento Capacidade Transportadoras Veículos …" at bounding box center [366, 167] width 732 height 335
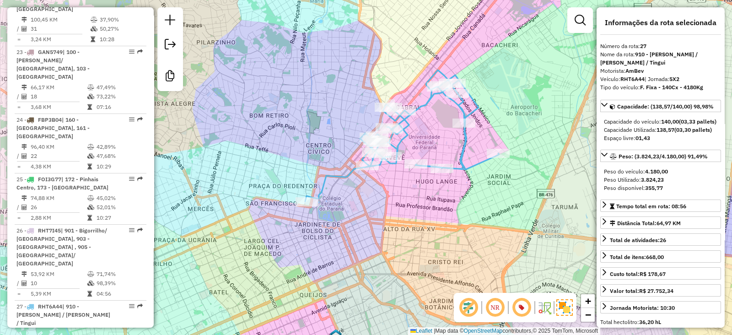
drag, startPoint x: 333, startPoint y: 92, endPoint x: 327, endPoint y: 173, distance: 81.1
click at [327, 173] on div "Janela de atendimento Grade de atendimento Capacidade Transportadoras Veículos …" at bounding box center [366, 167] width 732 height 335
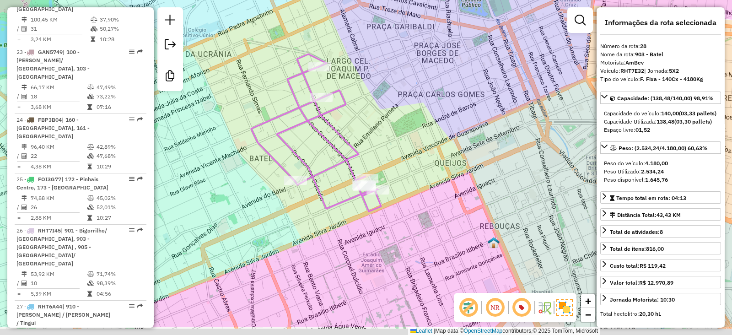
drag, startPoint x: 455, startPoint y: 188, endPoint x: 440, endPoint y: 114, distance: 76.0
click at [440, 114] on div "Janela de atendimento Grade de atendimento Capacidade Transportadoras Veículos …" at bounding box center [366, 167] width 732 height 335
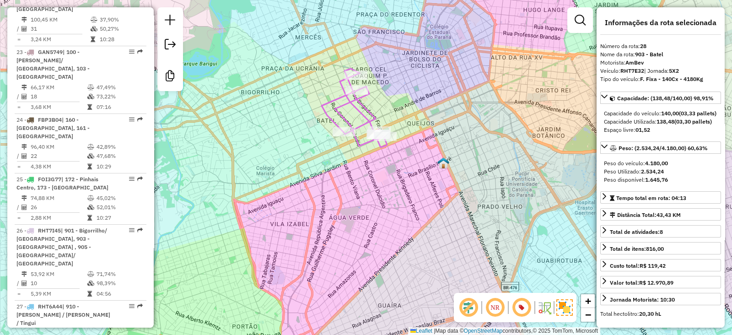
drag, startPoint x: 440, startPoint y: 114, endPoint x: 414, endPoint y: 114, distance: 26.5
click at [414, 114] on div "Janela de atendimento Grade de atendimento Capacidade Transportadoras Veículos …" at bounding box center [366, 167] width 732 height 335
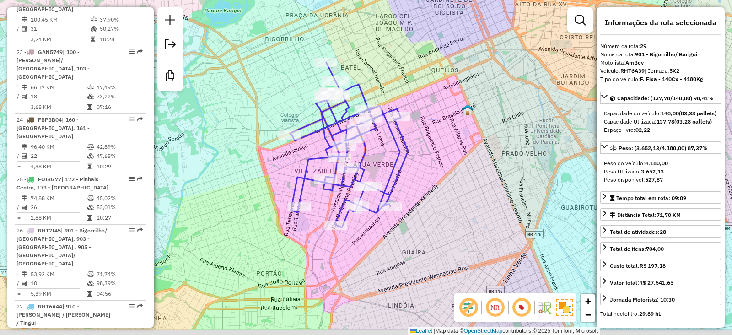
drag, startPoint x: 409, startPoint y: 258, endPoint x: 407, endPoint y: 158, distance: 100.2
click at [407, 158] on div "Janela de atendimento Grade de atendimento Capacidade Transportadoras Veículos …" at bounding box center [366, 167] width 732 height 335
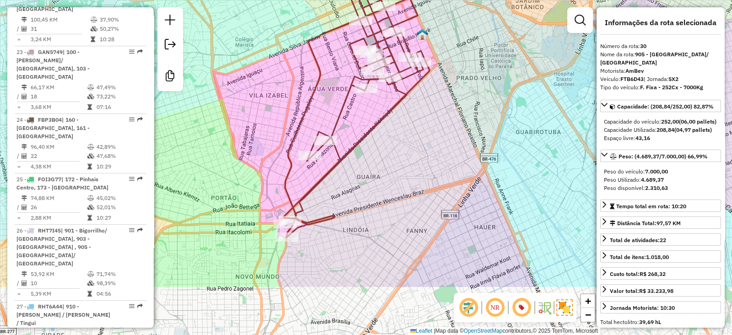
drag, startPoint x: 279, startPoint y: 280, endPoint x: 265, endPoint y: 192, distance: 88.9
click at [265, 192] on div "Janela de atendimento Grade de atendimento Capacidade Transportadoras Veículos …" at bounding box center [366, 167] width 732 height 335
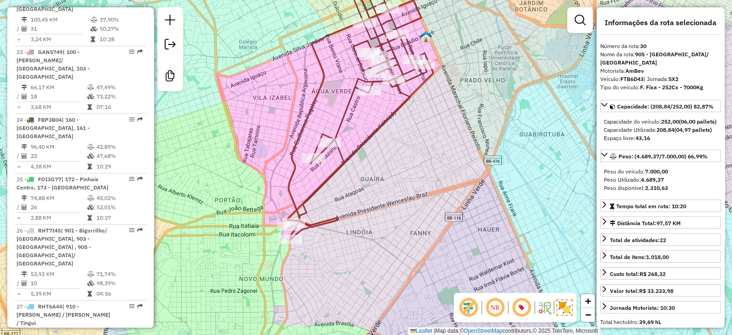
drag, startPoint x: 386, startPoint y: 185, endPoint x: 421, endPoint y: 179, distance: 34.9
click at [421, 179] on div "Janela de atendimento Grade de atendimento Capacidade Transportadoras Veículos …" at bounding box center [366, 167] width 732 height 335
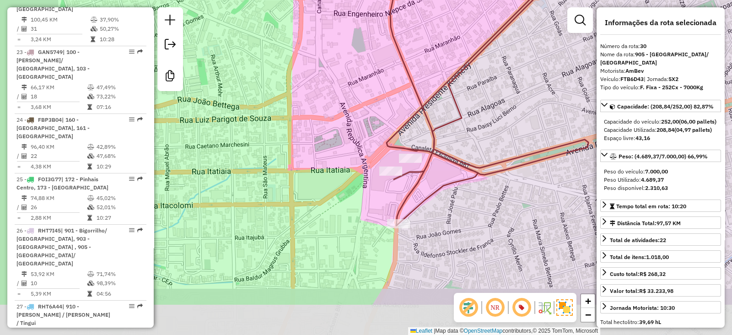
drag, startPoint x: 257, startPoint y: 232, endPoint x: 325, endPoint y: 165, distance: 95.4
click at [325, 165] on div "Janela de atendimento Grade de atendimento Capacidade Transportadoras Veículos …" at bounding box center [366, 167] width 732 height 335
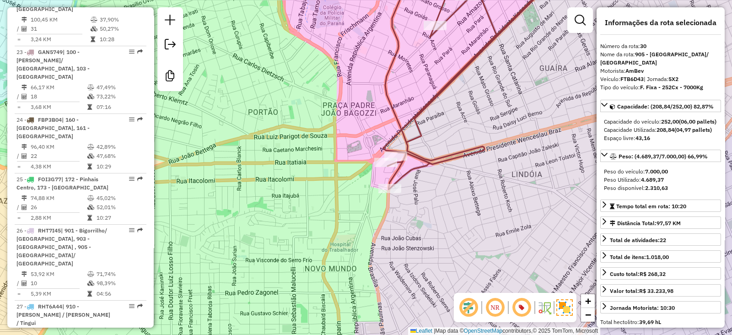
drag, startPoint x: 253, startPoint y: 173, endPoint x: 186, endPoint y: 254, distance: 105.6
click at [186, 254] on div "Janela de atendimento Grade de atendimento Capacidade Transportadoras Veículos …" at bounding box center [366, 167] width 732 height 335
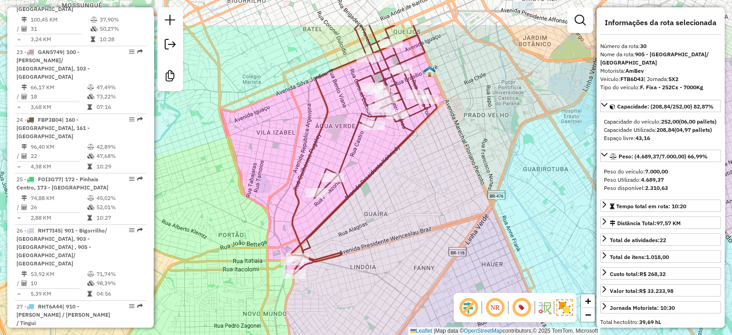
drag, startPoint x: 444, startPoint y: 159, endPoint x: 422, endPoint y: 209, distance: 54.9
click at [422, 209] on div "Janela de atendimento Grade de atendimento Capacidade Transportadoras Veículos …" at bounding box center [366, 167] width 732 height 335
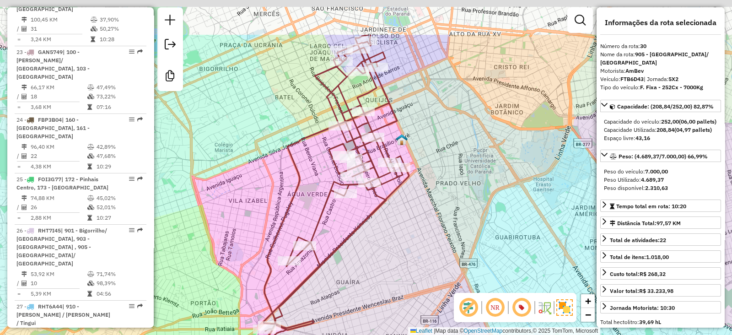
drag, startPoint x: 422, startPoint y: 209, endPoint x: 394, endPoint y: 279, distance: 75.1
click at [394, 279] on div "Janela de atendimento Grade de atendimento Capacidade Transportadoras Veículos …" at bounding box center [366, 167] width 732 height 335
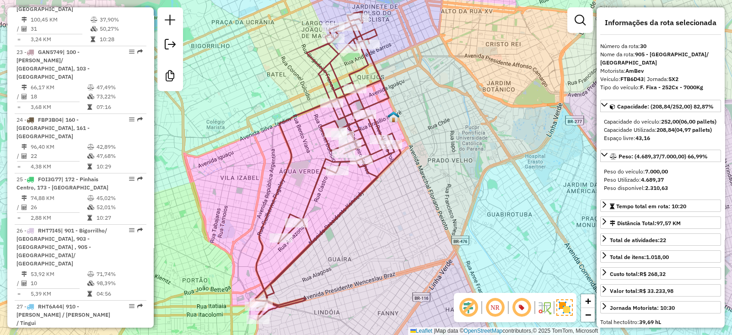
drag, startPoint x: 394, startPoint y: 279, endPoint x: 386, endPoint y: 255, distance: 25.4
click at [386, 255] on div "Janela de atendimento Grade de atendimento Capacidade Transportadoras Veículos …" at bounding box center [366, 167] width 732 height 335
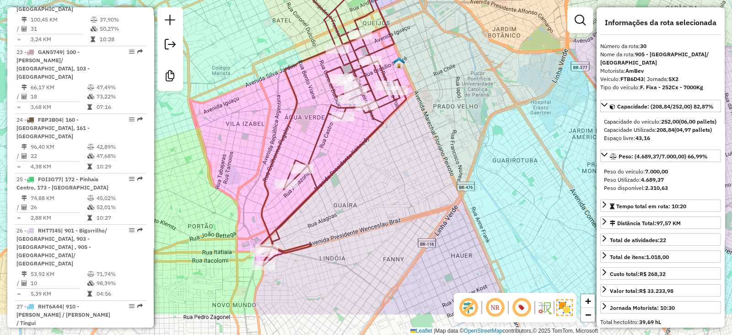
drag, startPoint x: 355, startPoint y: 307, endPoint x: 360, endPoint y: 253, distance: 54.2
click at [360, 253] on div "Janela de atendimento Grade de atendimento Capacidade Transportadoras Veículos …" at bounding box center [366, 167] width 732 height 335
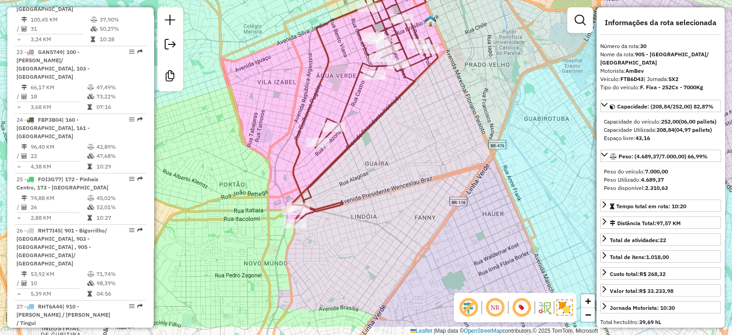
drag, startPoint x: 360, startPoint y: 253, endPoint x: 392, endPoint y: 207, distance: 55.9
click at [392, 207] on div "Janela de atendimento Grade de atendimento Capacidade Transportadoras Veículos …" at bounding box center [366, 167] width 732 height 335
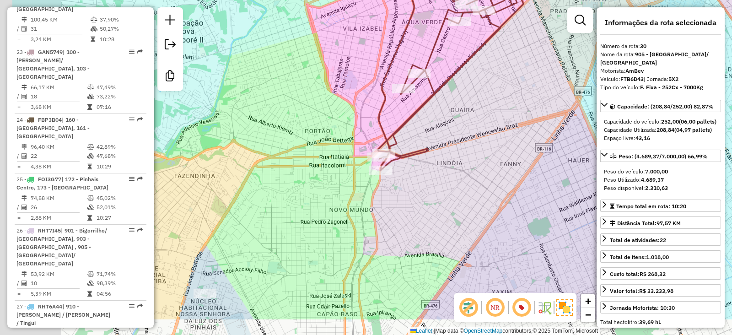
drag, startPoint x: 424, startPoint y: 182, endPoint x: 479, endPoint y: 155, distance: 60.5
click at [479, 155] on div "Janela de atendimento Grade de atendimento Capacidade Transportadoras Veículos …" at bounding box center [366, 167] width 732 height 335
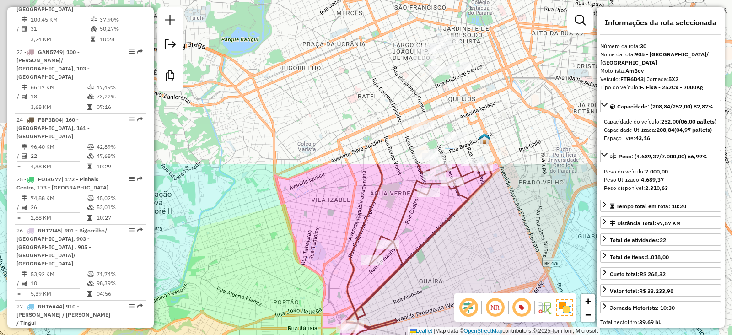
drag, startPoint x: 335, startPoint y: 119, endPoint x: 235, endPoint y: 328, distance: 231.5
click at [235, 328] on div "Janela de atendimento Grade de atendimento Capacidade Transportadoras Veículos …" at bounding box center [366, 167] width 732 height 335
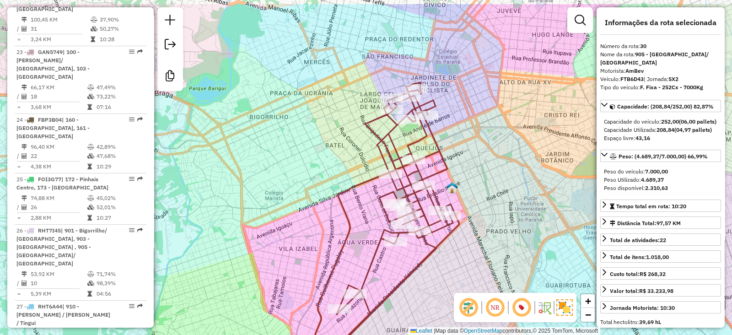
drag, startPoint x: 467, startPoint y: 106, endPoint x: 449, endPoint y: 144, distance: 41.9
click at [449, 144] on div "Janela de atendimento Grade de atendimento Capacidade Transportadoras Veículos …" at bounding box center [366, 167] width 732 height 335
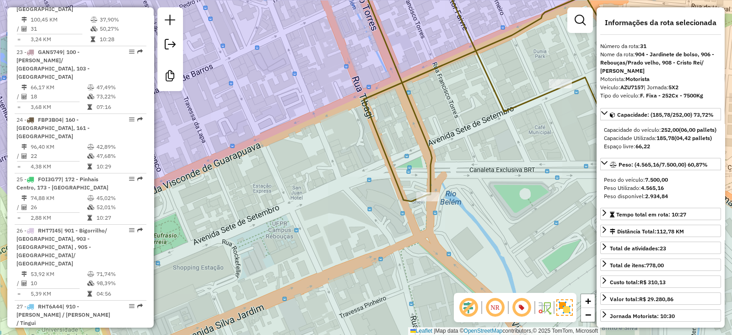
drag, startPoint x: 521, startPoint y: 177, endPoint x: 572, endPoint y: 155, distance: 55.9
click at [572, 155] on div "Janela de atendimento Grade de atendimento Capacidade Transportadoras Veículos …" at bounding box center [366, 167] width 732 height 335
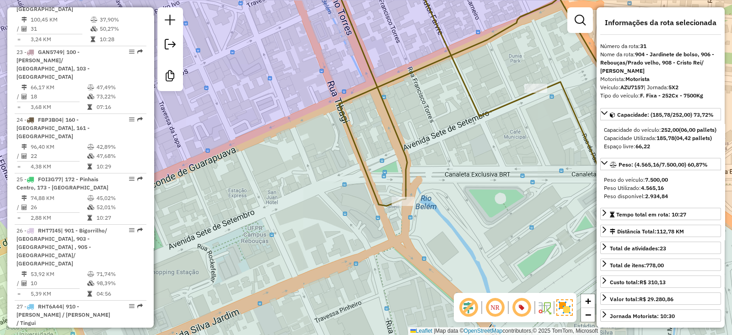
drag, startPoint x: 564, startPoint y: 159, endPoint x: 539, endPoint y: 163, distance: 25.1
click at [539, 163] on div "Janela de atendimento Grade de atendimento Capacidade Transportadoras Veículos …" at bounding box center [366, 167] width 732 height 335
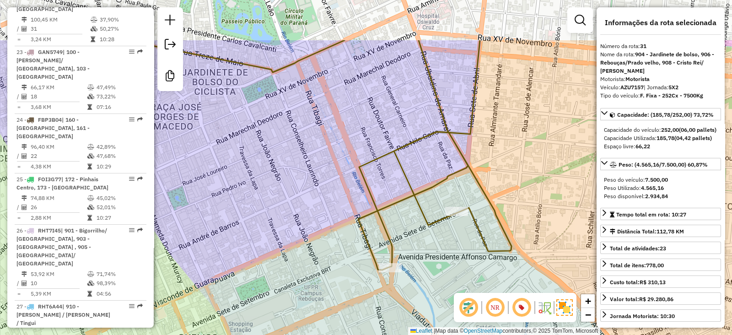
drag, startPoint x: 452, startPoint y: 179, endPoint x: 430, endPoint y: 253, distance: 76.8
click at [430, 253] on div "Janela de atendimento Grade de atendimento Capacidade Transportadoras Veículos …" at bounding box center [366, 167] width 732 height 335
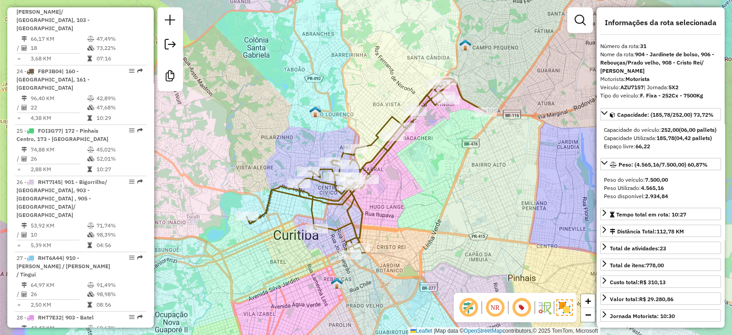
scroll to position [1810, 0]
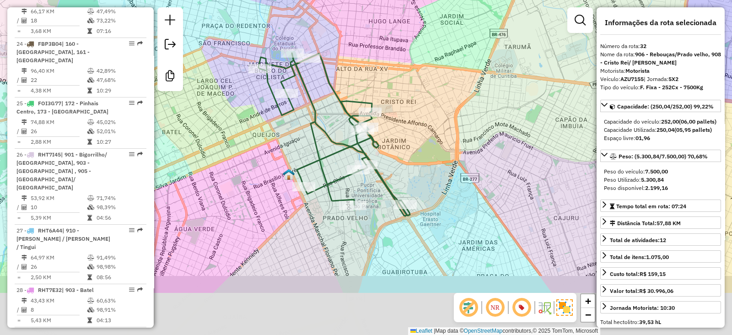
drag, startPoint x: 228, startPoint y: 269, endPoint x: 207, endPoint y: 193, distance: 78.6
click at [207, 193] on div "Janela de atendimento Grade de atendimento Capacidade Transportadoras Veículos …" at bounding box center [366, 167] width 732 height 335
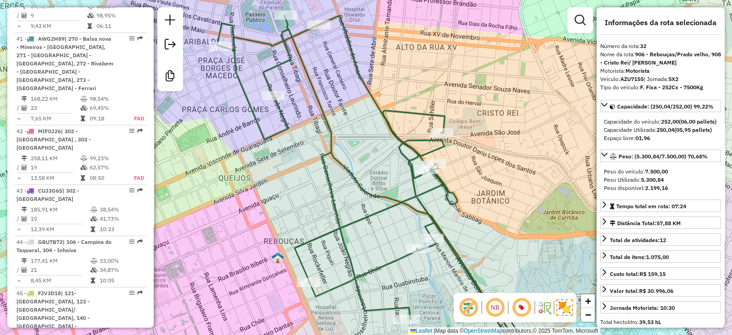
scroll to position [2725, 0]
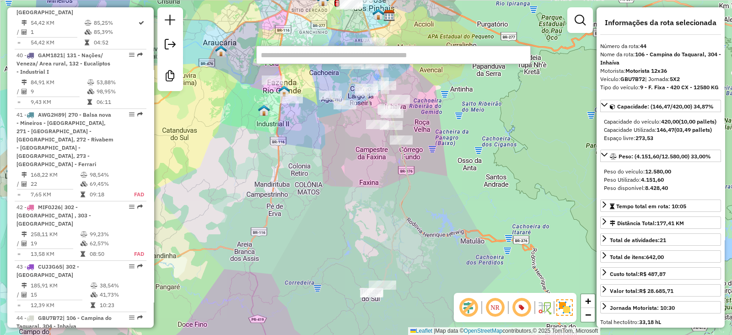
click at [531, 130] on div "Janela de atendimento Grade de atendimento Capacidade Transportadoras Veículos …" at bounding box center [366, 167] width 732 height 335
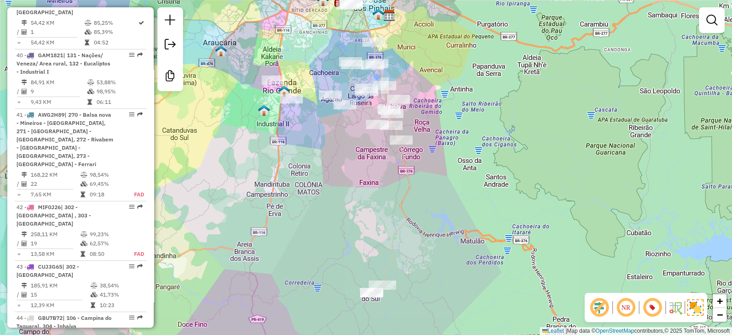
scroll to position [2328, 0]
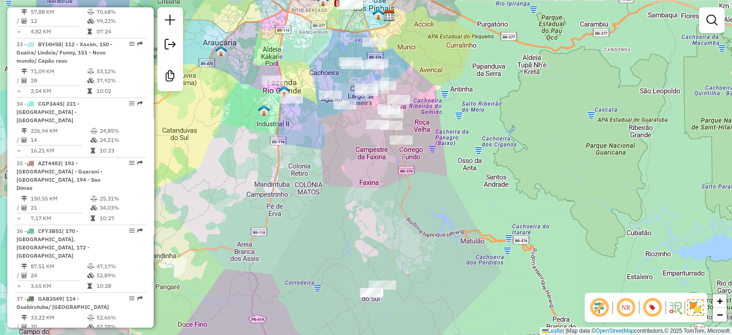
select select "**********"
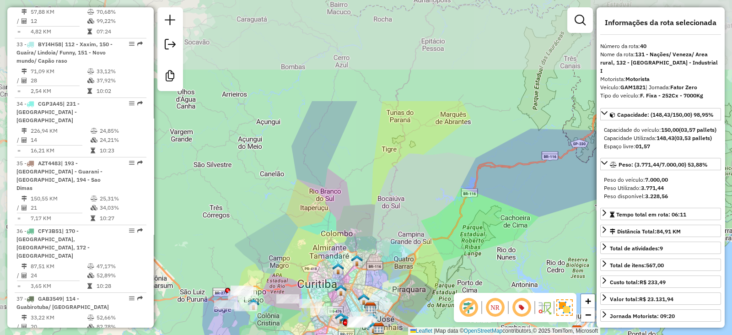
drag, startPoint x: 358, startPoint y: 106, endPoint x: 368, endPoint y: 240, distance: 134.3
click at [368, 240] on div "Janela de atendimento Grade de atendimento Capacidade Transportadoras Veículos …" at bounding box center [366, 167] width 732 height 335
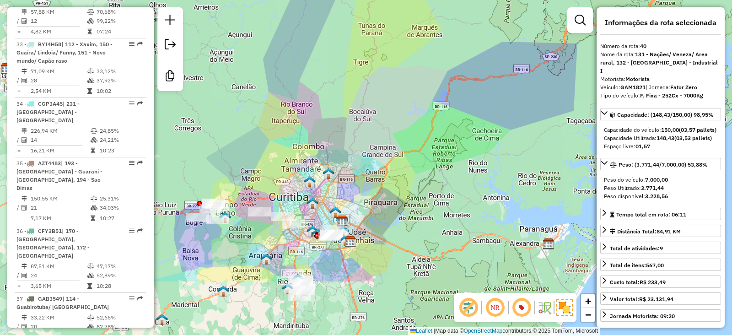
drag, startPoint x: 290, startPoint y: 232, endPoint x: 262, endPoint y: 145, distance: 91.4
click at [262, 145] on div "Janela de atendimento Grade de atendimento Capacidade Transportadoras Veículos …" at bounding box center [366, 167] width 732 height 335
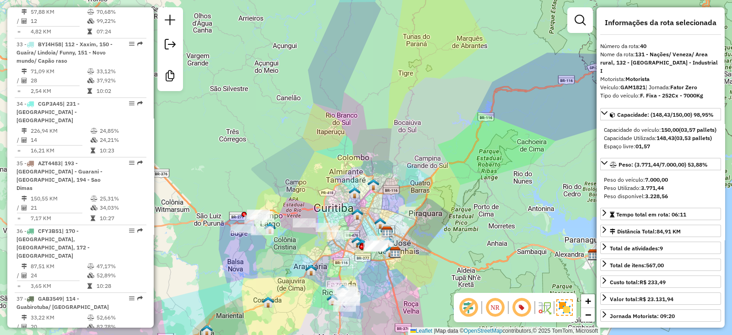
drag, startPoint x: 262, startPoint y: 145, endPoint x: 306, endPoint y: 156, distance: 46.1
click at [306, 156] on div "Janela de atendimento Grade de atendimento Capacidade Transportadoras Veículos …" at bounding box center [366, 167] width 732 height 335
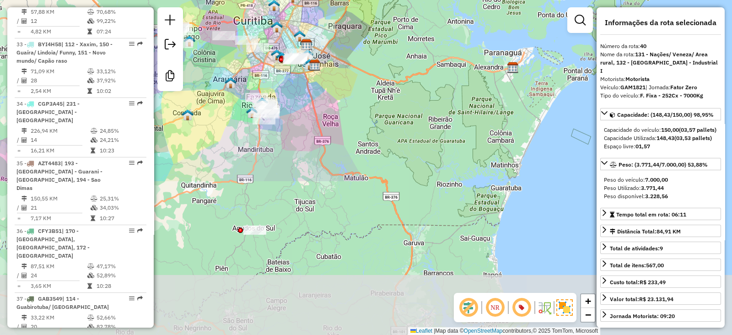
drag, startPoint x: 352, startPoint y: 193, endPoint x: 293, endPoint y: 29, distance: 174.6
click at [271, 4] on img at bounding box center [274, 6] width 12 height 12
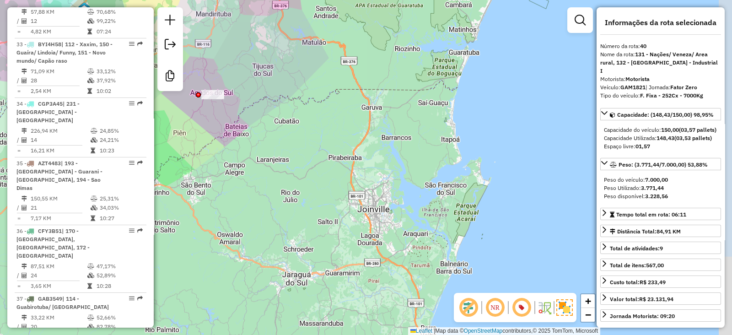
drag, startPoint x: 346, startPoint y: 179, endPoint x: 304, endPoint y: 44, distance: 140.7
click at [304, 44] on div "Janela de atendimento Grade de atendimento Capacidade Transportadoras Veículos …" at bounding box center [366, 167] width 732 height 335
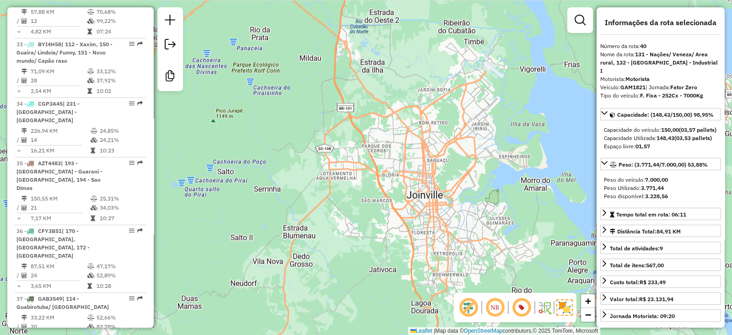
click at [393, 166] on div "Janela de atendimento Grade de atendimento Capacidade Transportadoras Veículos …" at bounding box center [366, 167] width 732 height 335
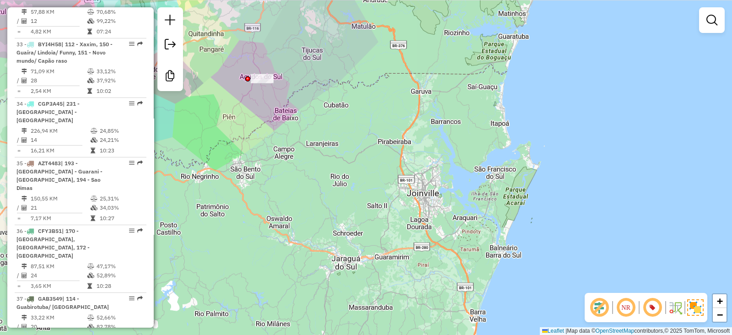
drag, startPoint x: 319, startPoint y: 141, endPoint x: 361, endPoint y: 160, distance: 46.2
click at [361, 160] on div "Janela de atendimento Grade de atendimento Capacidade Transportadoras Veículos …" at bounding box center [366, 167] width 732 height 335
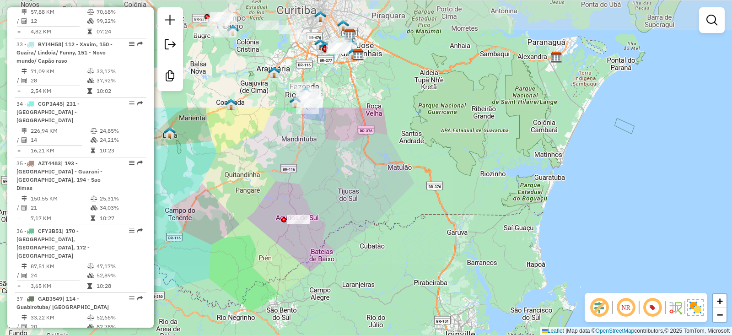
drag, startPoint x: 318, startPoint y: 79, endPoint x: 354, endPoint y: 219, distance: 145.4
click at [354, 219] on div "Janela de atendimento Grade de atendimento Capacidade Transportadoras Veículos …" at bounding box center [366, 167] width 732 height 335
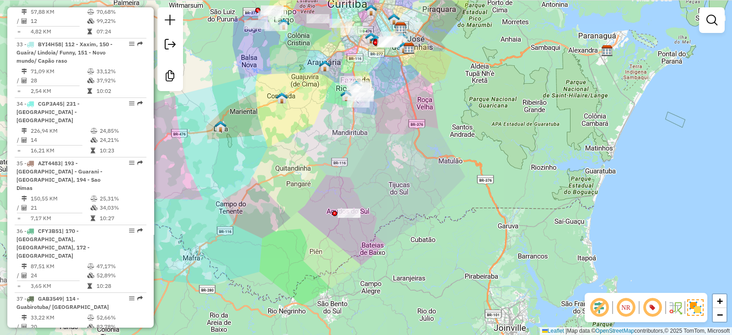
drag, startPoint x: 322, startPoint y: 163, endPoint x: 373, endPoint y: 157, distance: 51.2
click at [373, 157] on div "Janela de atendimento Grade de atendimento Capacidade Transportadoras Veículos …" at bounding box center [366, 167] width 732 height 335
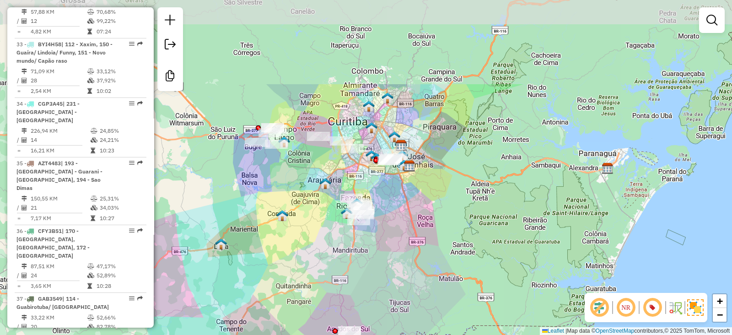
drag, startPoint x: 300, startPoint y: 118, endPoint x: 300, endPoint y: 235, distance: 117.5
click at [300, 235] on div "Janela de atendimento Grade de atendimento Capacidade Transportadoras Veículos …" at bounding box center [366, 167] width 732 height 335
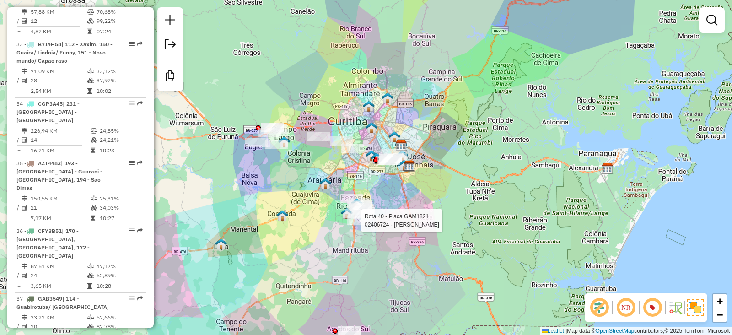
select select "**********"
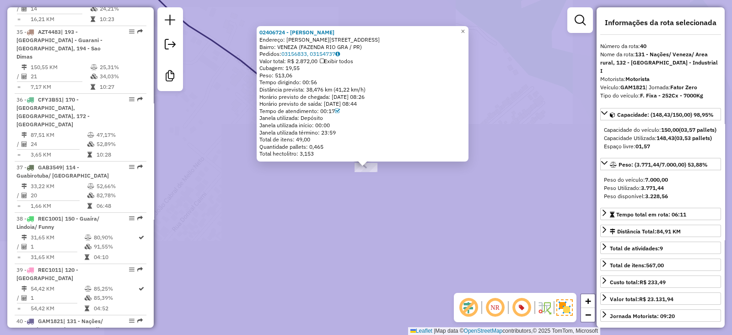
scroll to position [2483, 0]
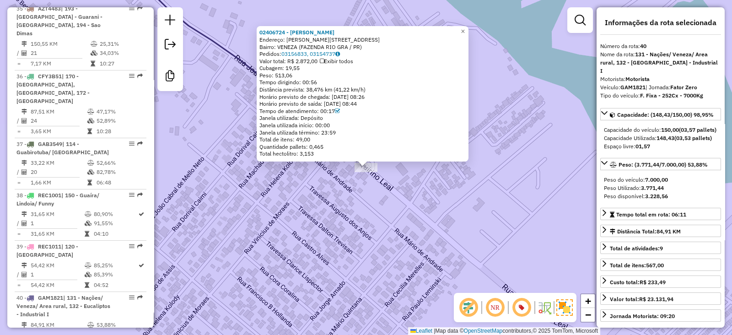
click at [338, 223] on div "02406724 - ESIQUIEL FRANCO Endereço: JOAO QUIRINO LEAL 6 Bairro: VENEZA (FAZEND…" at bounding box center [366, 167] width 732 height 335
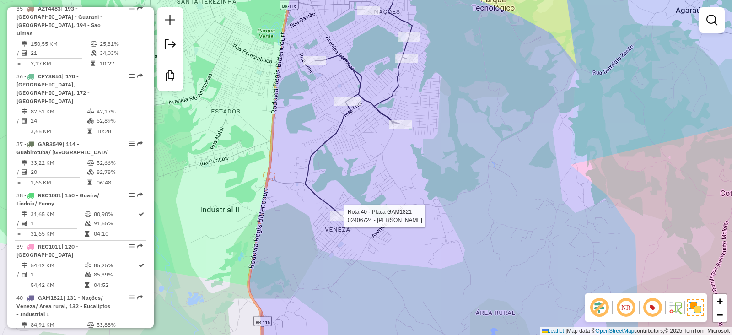
select select "**********"
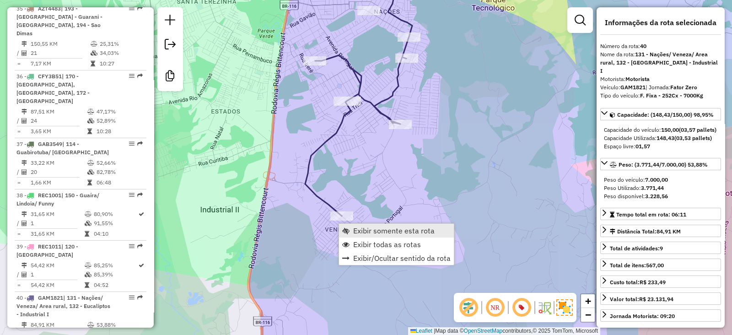
click at [388, 234] on span "Exibir somente esta rota" at bounding box center [393, 230] width 81 height 7
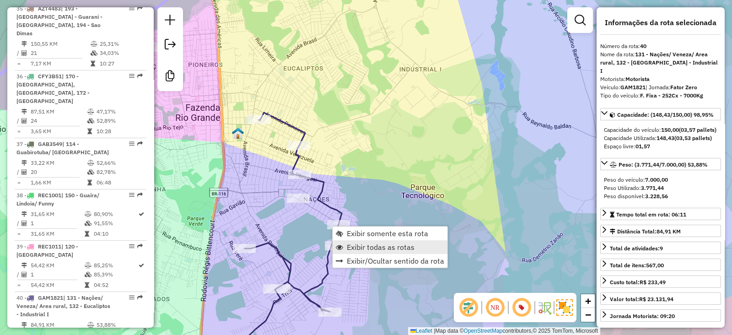
click at [360, 248] on span "Exibir todas as rotas" at bounding box center [381, 246] width 68 height 7
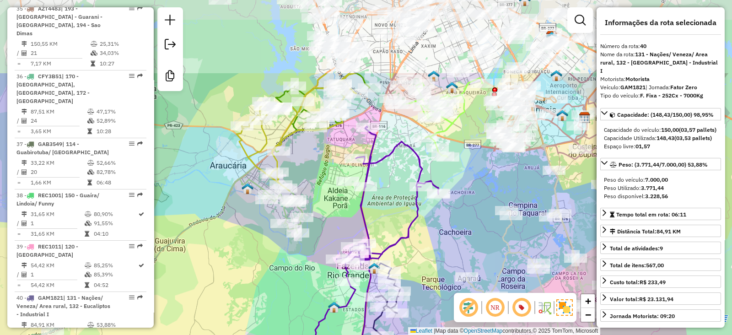
drag, startPoint x: 383, startPoint y: 161, endPoint x: 415, endPoint y: 267, distance: 111.4
click at [415, 267] on div "Janela de atendimento Grade de atendimento Capacidade Transportadoras Veículos …" at bounding box center [366, 167] width 732 height 335
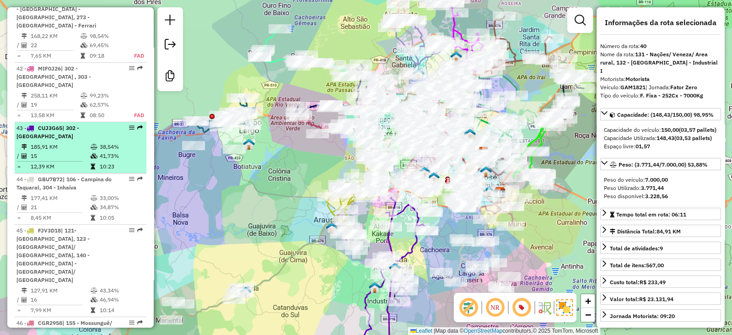
scroll to position [3061, 0]
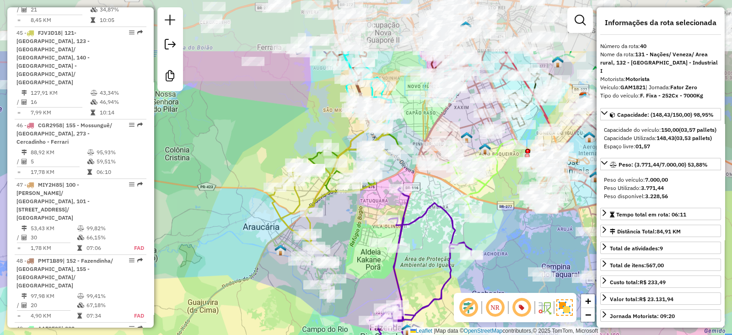
click at [430, 253] on div "Janela de atendimento Grade de atendimento Capacidade Transportadoras Veículos …" at bounding box center [366, 167] width 732 height 335
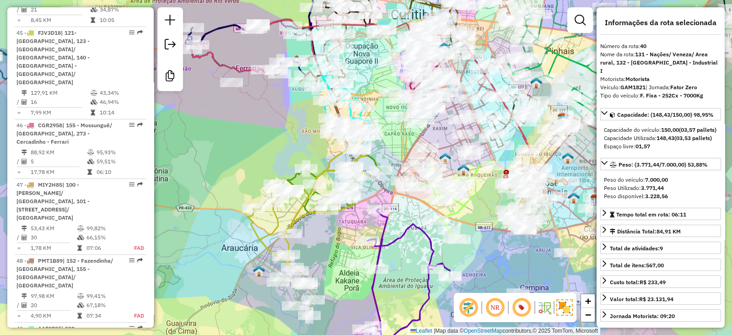
drag, startPoint x: 430, startPoint y: 253, endPoint x: 408, endPoint y: 274, distance: 30.1
click at [408, 274] on div "Janela de atendimento Grade de atendimento Capacidade Transportadoras Veículos …" at bounding box center [366, 167] width 732 height 335
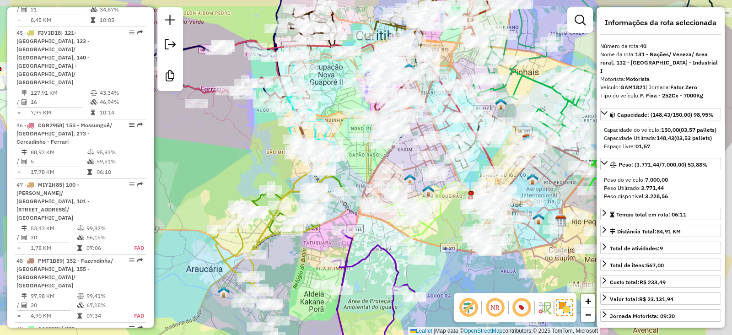
drag, startPoint x: 485, startPoint y: 272, endPoint x: 449, endPoint y: 293, distance: 41.0
click at [449, 293] on div "Janela de atendimento Grade de atendimento Capacidade Transportadoras Veículos …" at bounding box center [366, 167] width 732 height 335
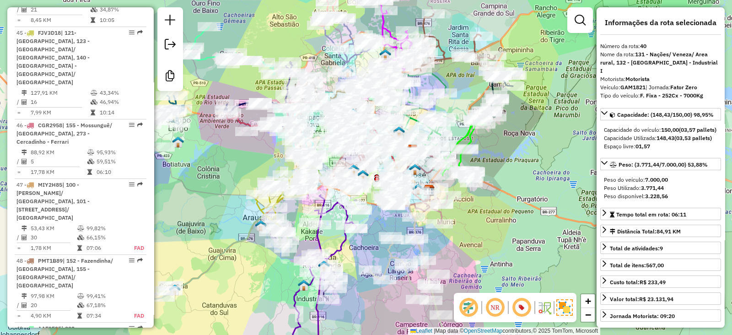
drag, startPoint x: 231, startPoint y: 147, endPoint x: 258, endPoint y: 152, distance: 27.9
click at [258, 152] on div "Janela de atendimento Grade de atendimento Capacidade Transportadoras Veículos …" at bounding box center [366, 167] width 732 height 335
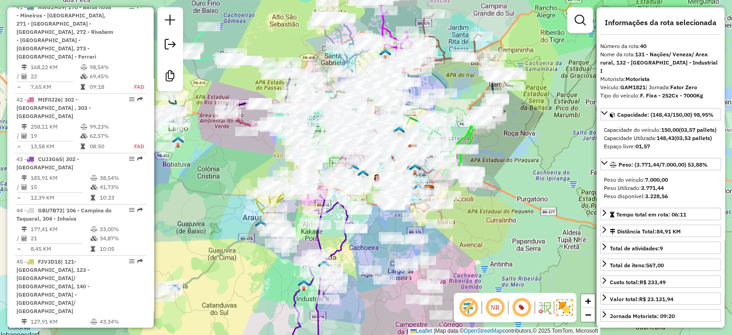
click at [494, 307] on em at bounding box center [495, 307] width 22 height 22
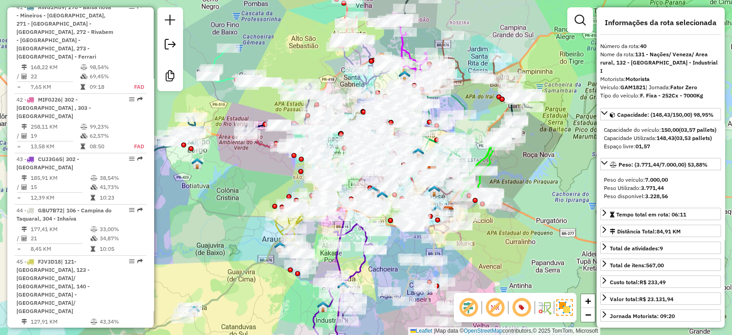
drag, startPoint x: 477, startPoint y: 206, endPoint x: 496, endPoint y: 227, distance: 28.8
click at [496, 227] on div "Janela de atendimento Grade de atendimento Capacidade Transportadoras Veículos …" at bounding box center [366, 167] width 732 height 335
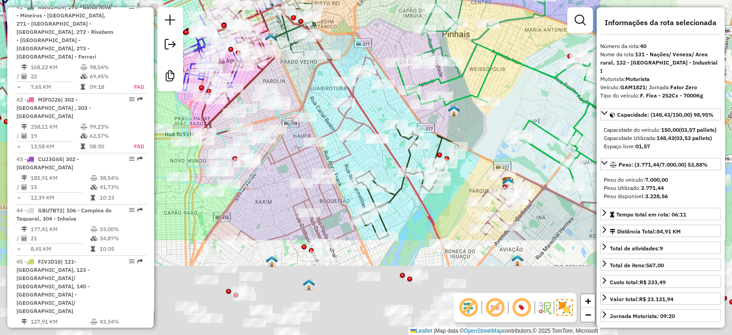
drag, startPoint x: 354, startPoint y: 130, endPoint x: 317, endPoint y: 71, distance: 69.3
click at [317, 71] on icon at bounding box center [294, 148] width 179 height 183
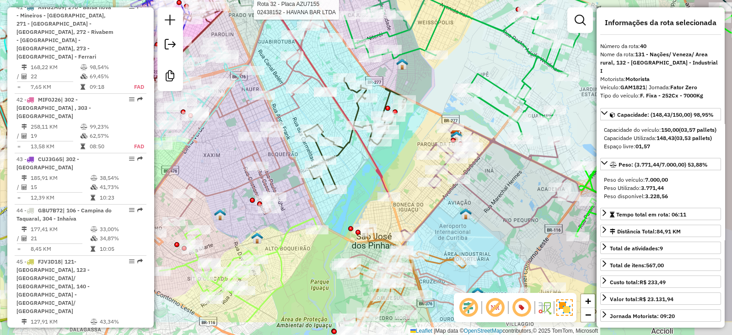
drag, startPoint x: 452, startPoint y: 223, endPoint x: 362, endPoint y: 174, distance: 102.3
click at [394, 172] on div "Rota 32 - Placa AZU7155 02438152 - HAVANA BAR LTDA Janela de atendimento Grade …" at bounding box center [366, 167] width 732 height 335
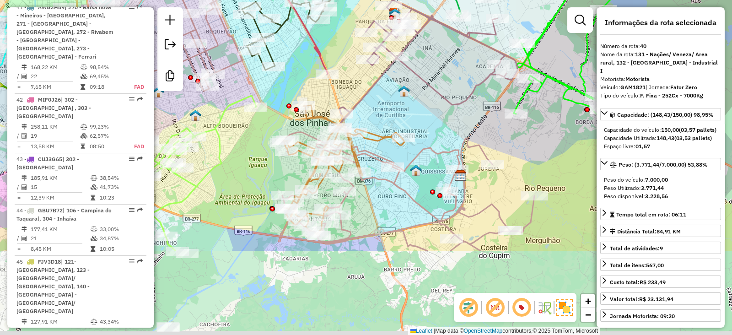
drag, startPoint x: 476, startPoint y: 239, endPoint x: 417, endPoint y: 120, distance: 132.7
click at [419, 120] on div "Rota 32 - Placa AZU7155 02438152 - HAVANA BAR LTDA Janela de atendimento Grade …" at bounding box center [366, 167] width 732 height 335
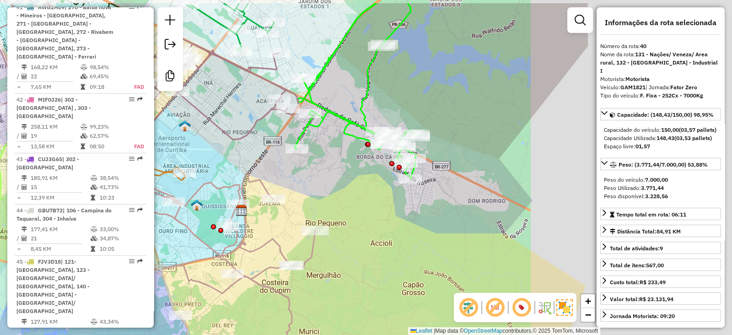
drag, startPoint x: 393, startPoint y: 155, endPoint x: 350, endPoint y: 161, distance: 43.8
click at [278, 185] on div "Rota 32 - Placa AZU7155 02438152 - HAVANA BAR LTDA Janela de atendimento Grade …" at bounding box center [366, 167] width 732 height 335
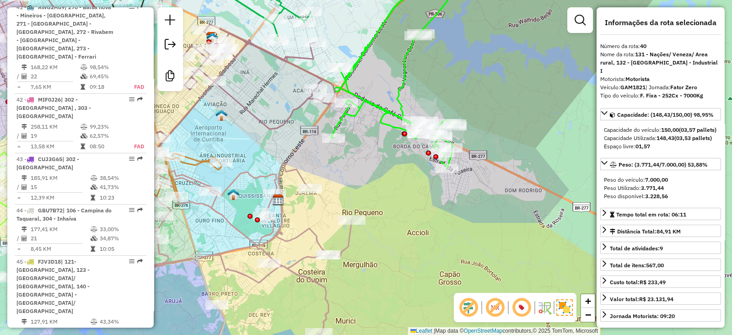
drag, startPoint x: 353, startPoint y: 220, endPoint x: 383, endPoint y: 186, distance: 45.6
click at [415, 202] on div "Janela de atendimento Grade de atendimento Capacidade Transportadoras Veículos …" at bounding box center [366, 167] width 732 height 335
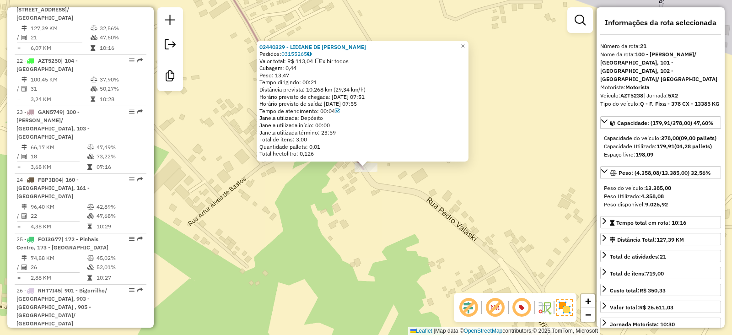
scroll to position [1470, 0]
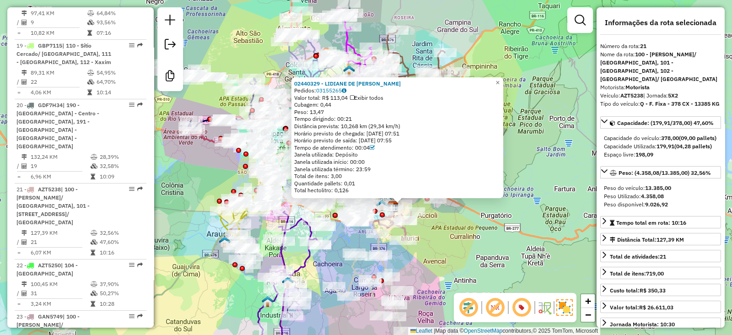
click at [423, 260] on div "02440329 - LIDIANE DE FATIMA CANDEO Pedidos: 03155265 Valor total: R$ 113,04 Ex…" at bounding box center [366, 167] width 732 height 335
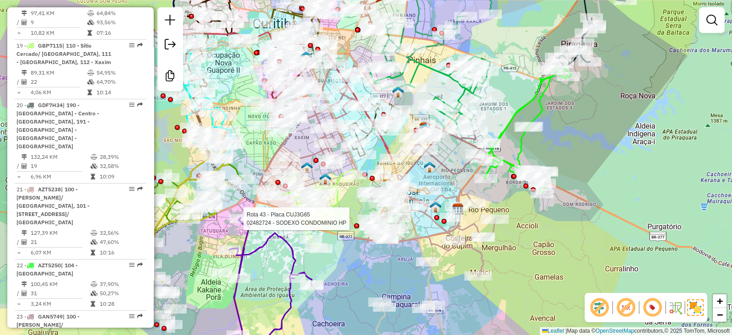
select select "**********"
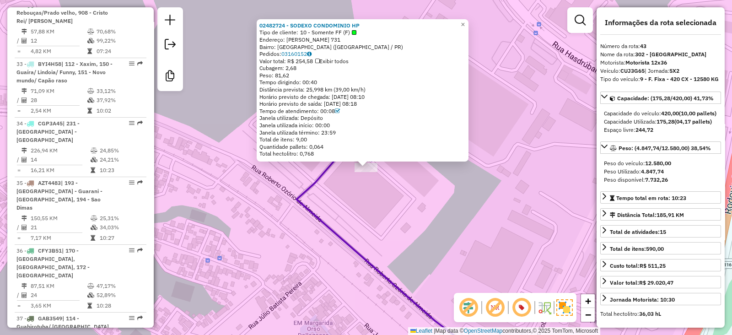
scroll to position [2668, 0]
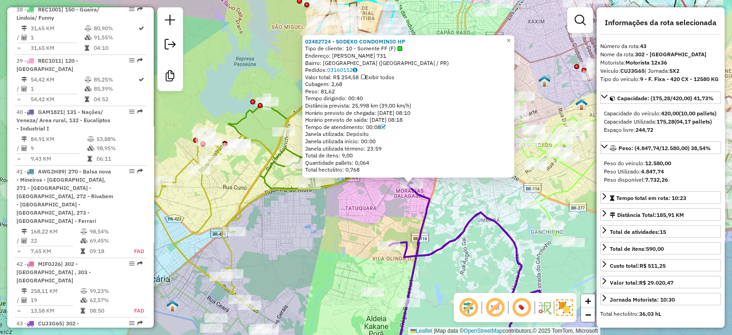
click at [325, 219] on div "02482724 - SODEXO CONDOMINIO HP Tipo de cliente: 10 - Somente FF (F) Endereço: …" at bounding box center [366, 167] width 732 height 335
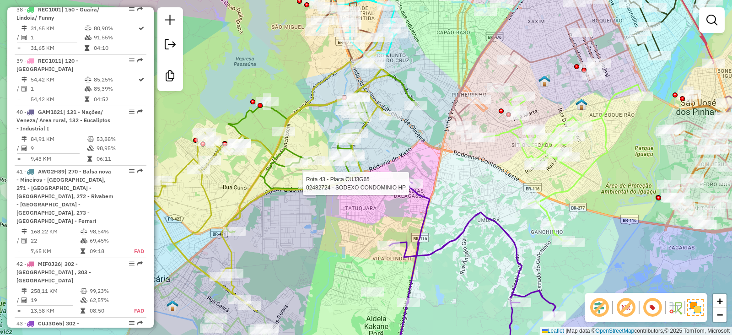
select select "**********"
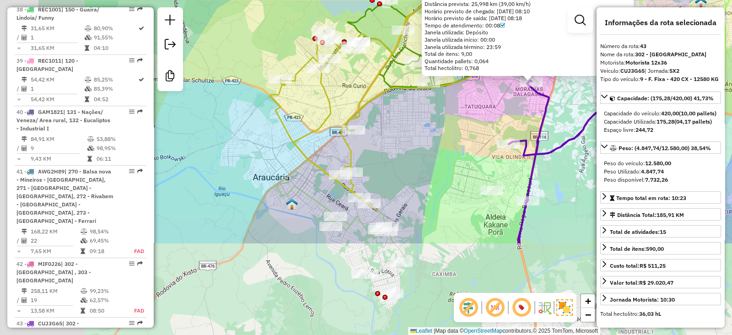
drag, startPoint x: 345, startPoint y: 262, endPoint x: 457, endPoint y: 137, distance: 167.4
click at [457, 137] on div "02482724 - SODEXO CONDOMINIO HP Tipo de cliente: 10 - Somente FF (F) Endereço: …" at bounding box center [366, 167] width 732 height 335
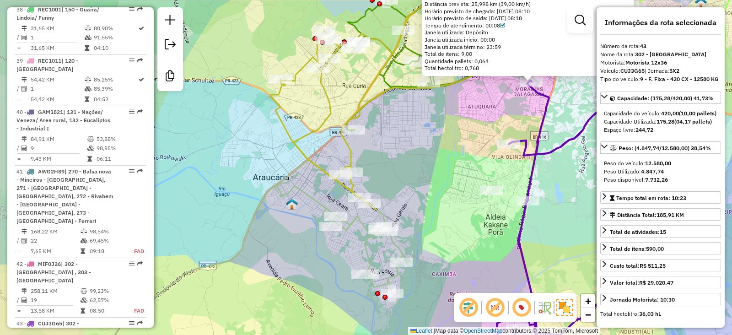
click at [423, 159] on div "02482724 - SODEXO CONDOMINIO HP Tipo de cliente: 10 - Somente FF (F) Endereço: …" at bounding box center [366, 167] width 732 height 335
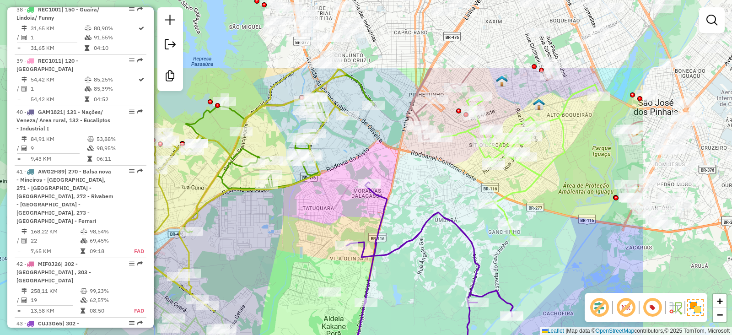
drag, startPoint x: 387, startPoint y: 164, endPoint x: 259, endPoint y: 234, distance: 145.3
click at [274, 237] on div "Janela de atendimento Grade de atendimento Capacidade Transportadoras Veículos …" at bounding box center [366, 167] width 732 height 335
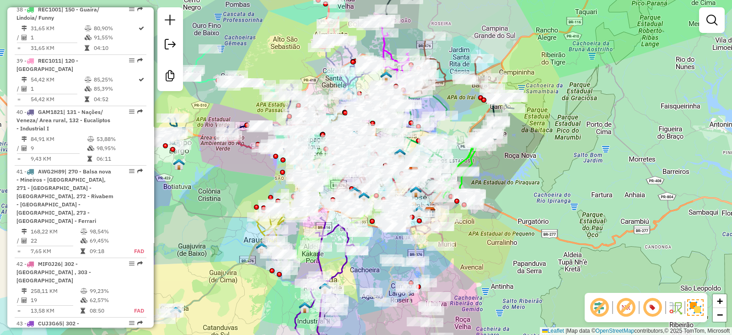
drag, startPoint x: 224, startPoint y: 168, endPoint x: 235, endPoint y: 179, distance: 15.5
click at [235, 179] on div "Janela de atendimento Grade de atendimento Capacidade Transportadoras Veículos …" at bounding box center [366, 167] width 732 height 335
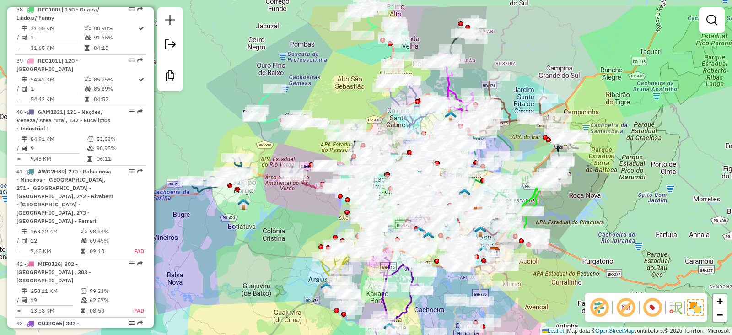
drag, startPoint x: 523, startPoint y: 166, endPoint x: 587, endPoint y: 205, distance: 75.4
click at [587, 205] on div "Janela de atendimento Grade de atendimento Capacidade Transportadoras Veículos …" at bounding box center [366, 167] width 732 height 335
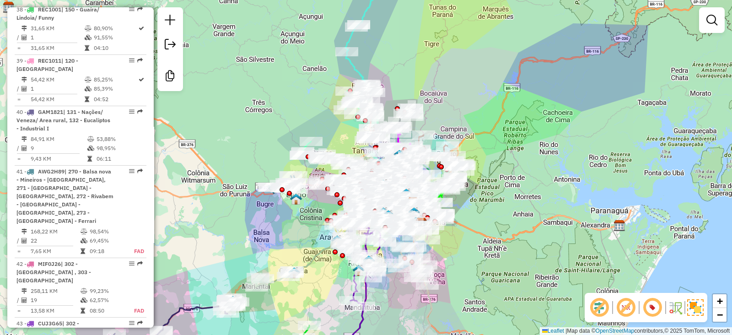
click at [487, 227] on div "Janela de atendimento Grade de atendimento Capacidade Transportadoras Veículos …" at bounding box center [366, 167] width 732 height 335
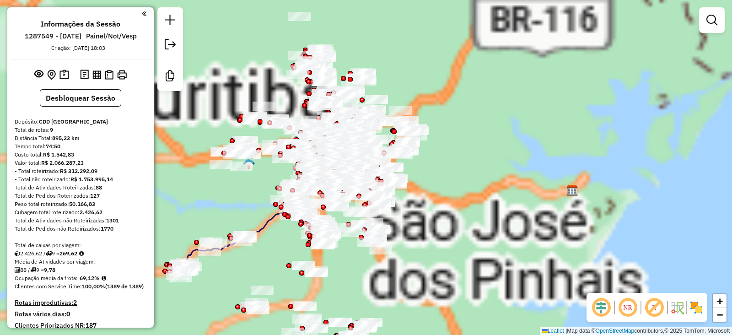
click at [626, 307] on em at bounding box center [627, 307] width 22 height 22
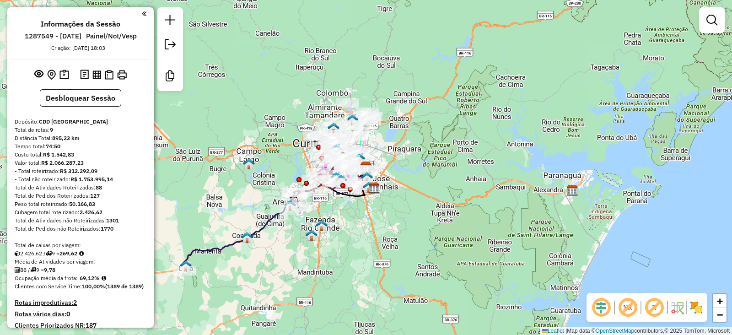
click at [653, 303] on em at bounding box center [654, 307] width 22 height 22
click at [606, 312] on em at bounding box center [601, 307] width 22 height 22
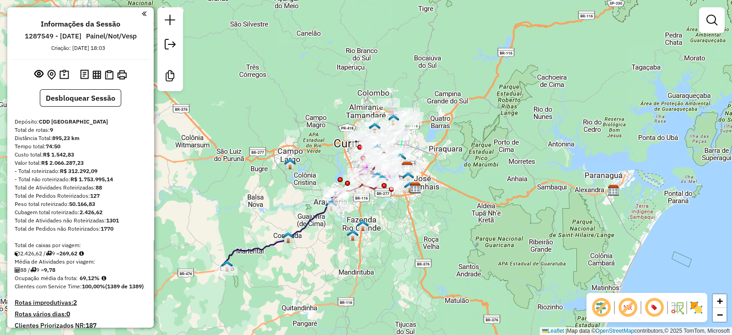
drag, startPoint x: 368, startPoint y: 230, endPoint x: 409, endPoint y: 230, distance: 41.2
click at [409, 230] on div "Janela de atendimento Grade de atendimento Capacidade Transportadoras Veículos …" at bounding box center [366, 167] width 732 height 335
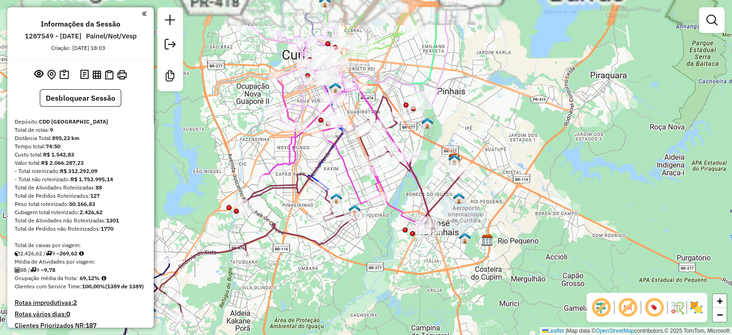
drag, startPoint x: 448, startPoint y: 161, endPoint x: 491, endPoint y: 208, distance: 63.4
click at [491, 208] on div "Janela de atendimento Grade de atendimento Capacidade Transportadoras Veículos …" at bounding box center [366, 167] width 732 height 335
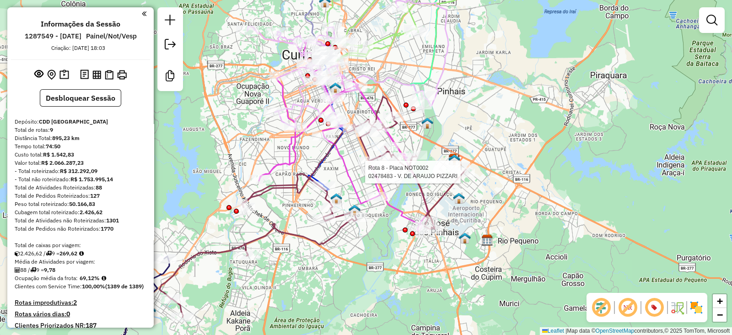
select select "**********"
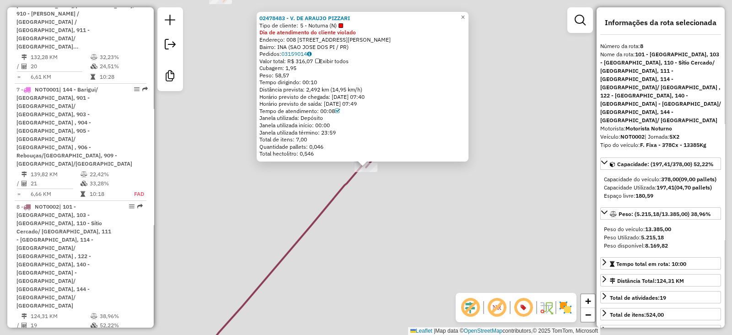
scroll to position [871, 0]
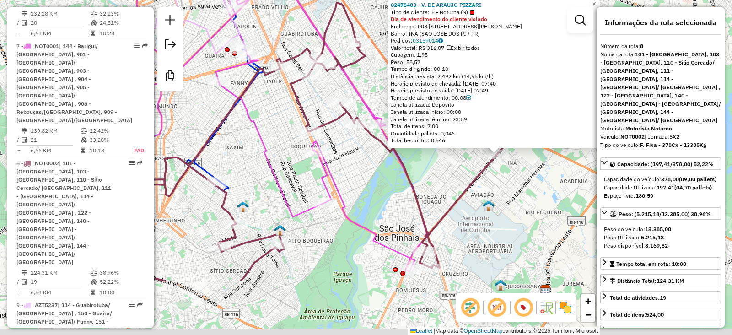
drag, startPoint x: 358, startPoint y: 264, endPoint x: 449, endPoint y: 176, distance: 125.8
click at [449, 176] on div "02478483 - V. DE ARAUJO PIZZARI Tipo de cliente: 5 - Noturna (N) Dia de atendim…" at bounding box center [366, 167] width 732 height 335
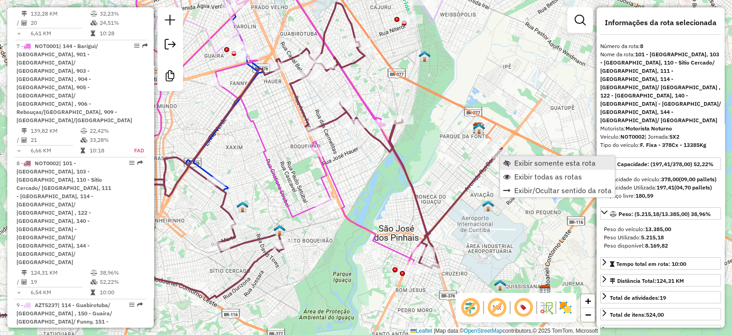
click at [524, 165] on span "Exibir somente esta rota" at bounding box center [554, 162] width 81 height 7
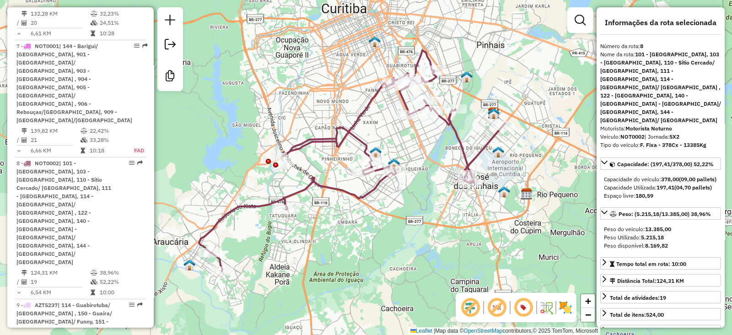
drag, startPoint x: 526, startPoint y: 173, endPoint x: 517, endPoint y: 176, distance: 10.1
click at [517, 176] on div "Janela de atendimento Grade de atendimento Capacidade Transportadoras Veículos …" at bounding box center [366, 167] width 732 height 335
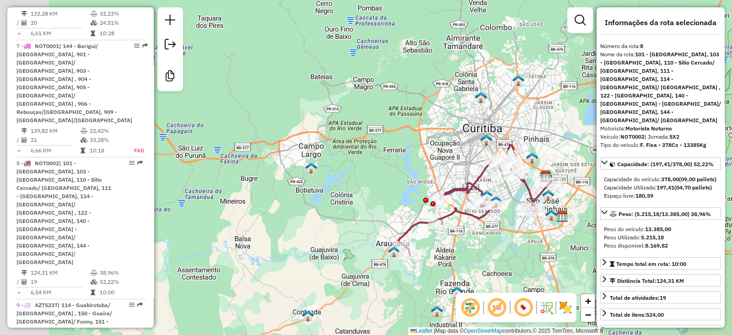
drag, startPoint x: 290, startPoint y: 163, endPoint x: 366, endPoint y: 161, distance: 75.9
click at [366, 161] on div "Janela de atendimento Grade de atendimento Capacidade Transportadoras Veículos …" at bounding box center [366, 167] width 732 height 335
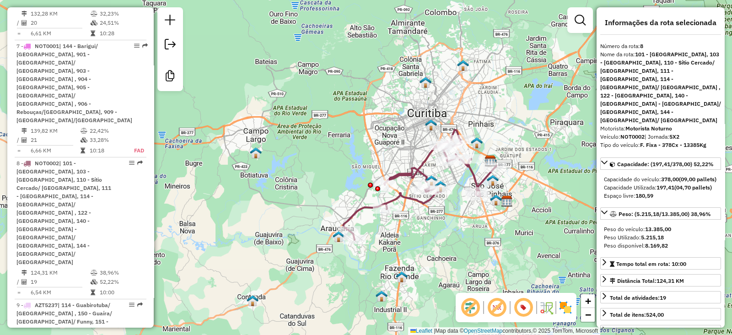
drag, startPoint x: 315, startPoint y: 153, endPoint x: 249, endPoint y: 131, distance: 69.8
click at [249, 131] on div "Janela de atendimento Grade de atendimento Capacidade Transportadoras Veículos …" at bounding box center [366, 167] width 732 height 335
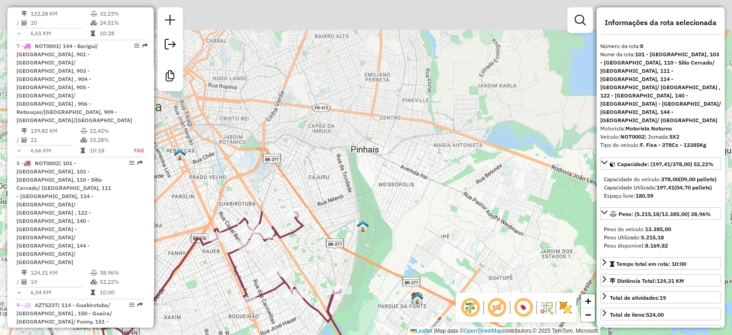
drag, startPoint x: 433, startPoint y: 102, endPoint x: 384, endPoint y: 348, distance: 251.8
click at [384, 334] on html "Aguarde... Pop-up bloqueado! Seu navegador bloqueou automáticamente a abertura …" at bounding box center [366, 167] width 732 height 335
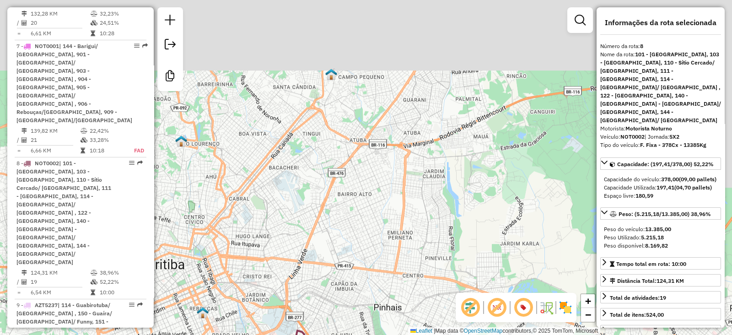
drag, startPoint x: 382, startPoint y: 131, endPoint x: 406, endPoint y: 317, distance: 187.2
click at [406, 319] on div "Janela de atendimento Grade de atendimento Capacidade Transportadoras Veículos …" at bounding box center [366, 167] width 732 height 335
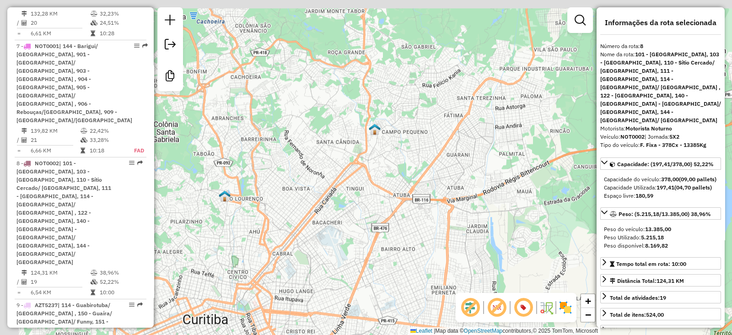
drag, startPoint x: 415, startPoint y: 161, endPoint x: 464, endPoint y: 176, distance: 51.2
click at [462, 182] on div "Janela de atendimento Grade de atendimento Capacidade Transportadoras Veículos …" at bounding box center [366, 167] width 732 height 335
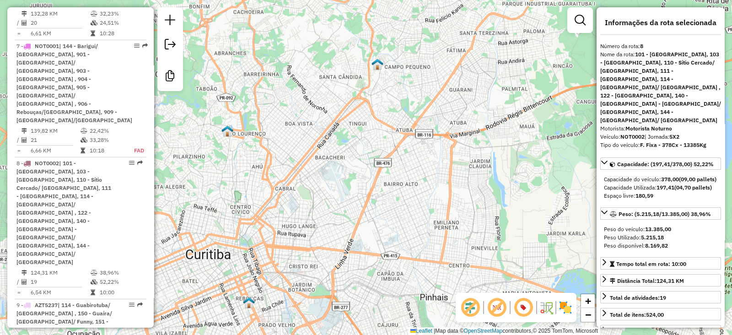
drag, startPoint x: 379, startPoint y: 228, endPoint x: 357, endPoint y: 124, distance: 106.0
click at [357, 124] on div "Janela de atendimento Grade de atendimento Capacidade Transportadoras Veículos …" at bounding box center [366, 167] width 732 height 335
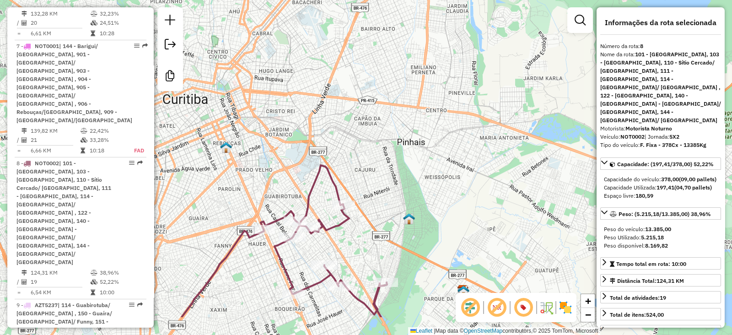
drag, startPoint x: 391, startPoint y: 176, endPoint x: 369, endPoint y: 53, distance: 124.9
click at [369, 53] on div "Janela de atendimento Grade de atendimento Capacidade Transportadoras Veículos …" at bounding box center [366, 167] width 732 height 335
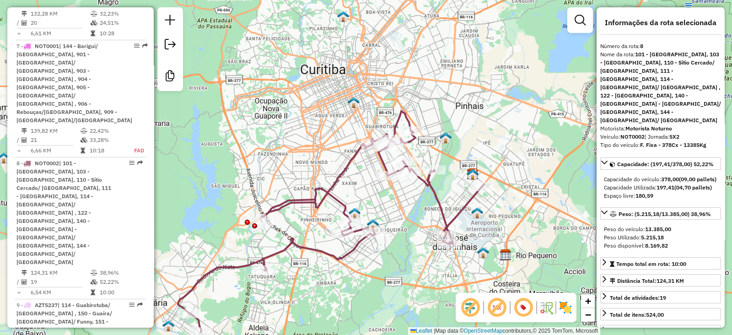
drag, startPoint x: 474, startPoint y: 144, endPoint x: 516, endPoint y: 134, distance: 43.3
click at [516, 134] on div "Janela de atendimento Grade de atendimento Capacidade Transportadoras Veículos …" at bounding box center [366, 167] width 732 height 335
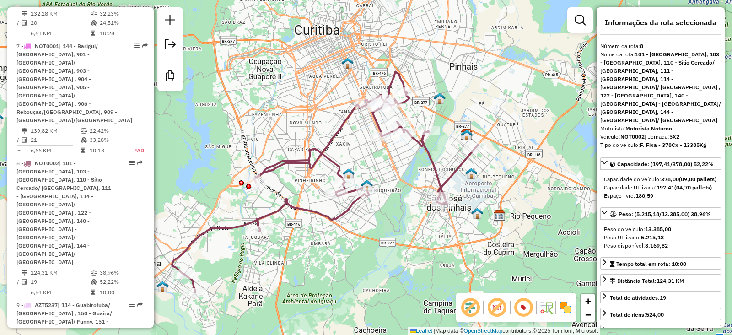
drag, startPoint x: 520, startPoint y: 139, endPoint x: 507, endPoint y: 128, distance: 16.9
click at [507, 128] on div "Janela de atendimento Grade de atendimento Capacidade Transportadoras Veículos …" at bounding box center [366, 167] width 732 height 335
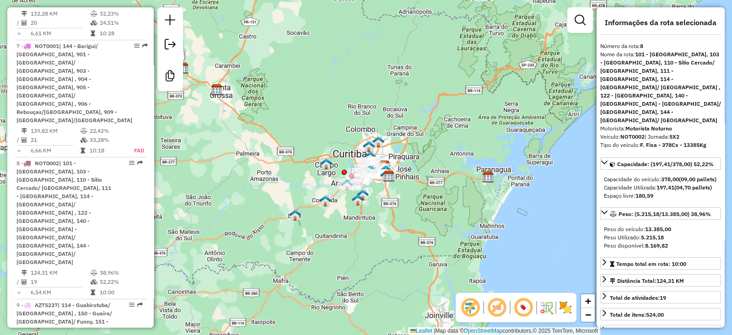
drag, startPoint x: 258, startPoint y: 80, endPoint x: 284, endPoint y: 95, distance: 30.0
click at [284, 95] on div "Janela de atendimento Grade de atendimento Capacidade Transportadoras Veículos …" at bounding box center [366, 167] width 732 height 335
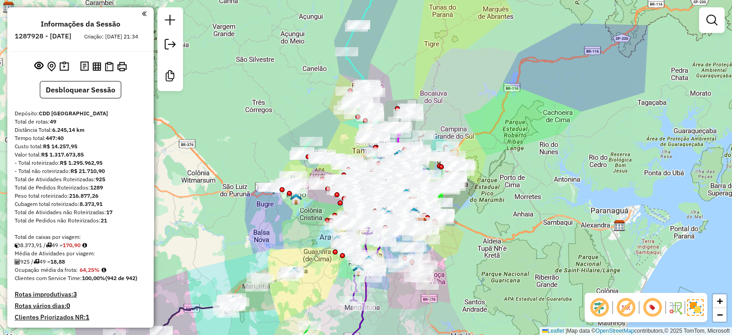
scroll to position [2668, 0]
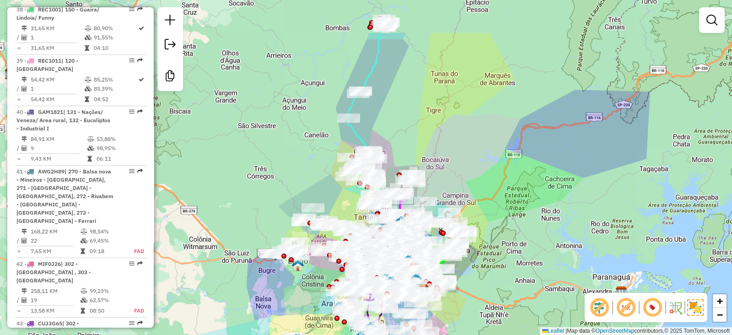
drag, startPoint x: 486, startPoint y: 209, endPoint x: 488, endPoint y: 275, distance: 65.9
click at [488, 275] on div "Janela de atendimento Grade de atendimento Capacidade Transportadoras Veículos …" at bounding box center [366, 167] width 732 height 335
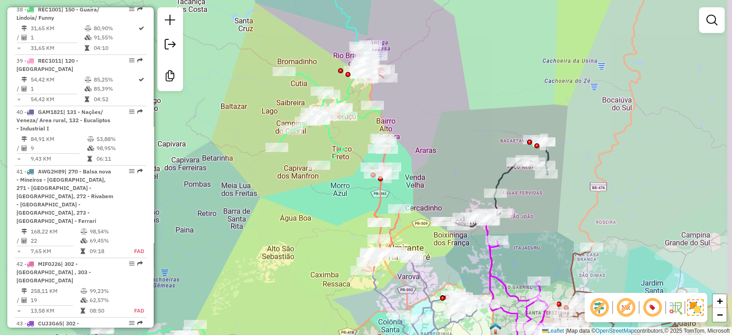
drag, startPoint x: 334, startPoint y: 226, endPoint x: 301, endPoint y: 208, distance: 37.0
click at [301, 208] on div "Janela de atendimento Grade de atendimento Capacidade Transportadoras Veículos …" at bounding box center [366, 167] width 732 height 335
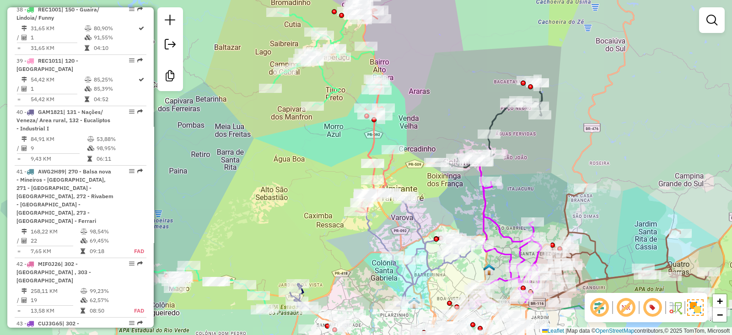
drag, startPoint x: 452, startPoint y: 250, endPoint x: 446, endPoint y: 191, distance: 59.3
click at [446, 191] on div "Janela de atendimento Grade de atendimento Capacidade Transportadoras Veículos …" at bounding box center [366, 167] width 732 height 335
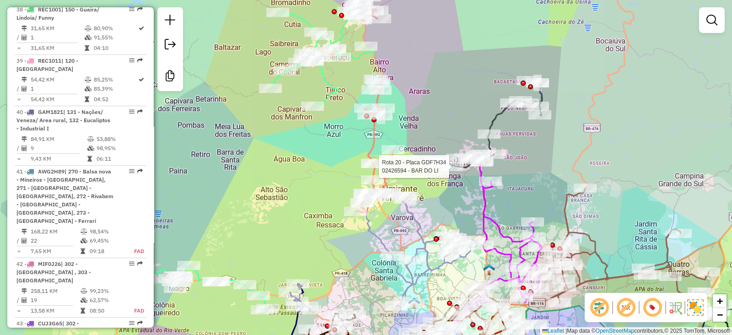
click at [257, 186] on div "Rota 20 - Placa GDF7H34 02426594 - BAR DO LI Janela de atendimento Grade de ate…" at bounding box center [366, 167] width 732 height 335
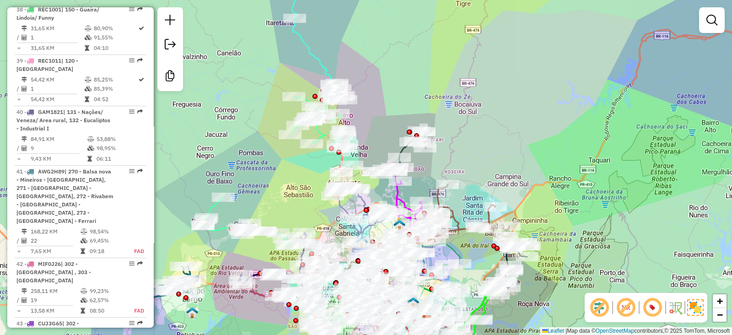
drag, startPoint x: 237, startPoint y: 179, endPoint x: 274, endPoint y: 177, distance: 36.7
click at [274, 177] on div "Janela de atendimento Grade de atendimento Capacidade Transportadoras Veículos …" at bounding box center [366, 167] width 732 height 335
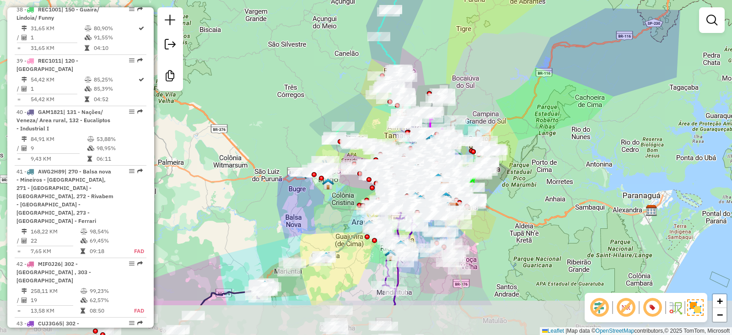
drag, startPoint x: 529, startPoint y: 181, endPoint x: 496, endPoint y: 118, distance: 71.4
click at [496, 118] on div "Janela de atendimento Grade de atendimento Capacidade Transportadoras Veículos …" at bounding box center [366, 167] width 732 height 335
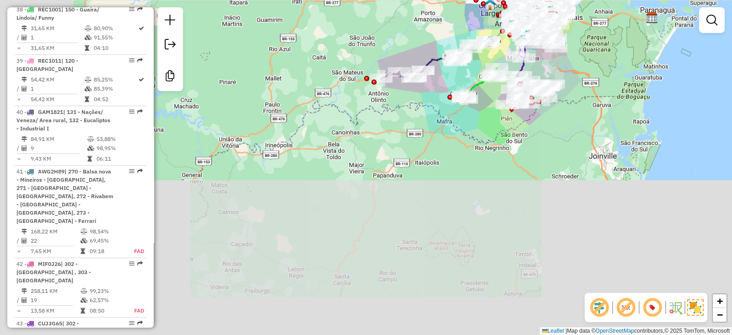
drag, startPoint x: 502, startPoint y: 291, endPoint x: 578, endPoint y: 113, distance: 194.2
click at [578, 113] on div "Janela de atendimento Grade de atendimento Capacidade Transportadoras Veículos …" at bounding box center [366, 167] width 732 height 335
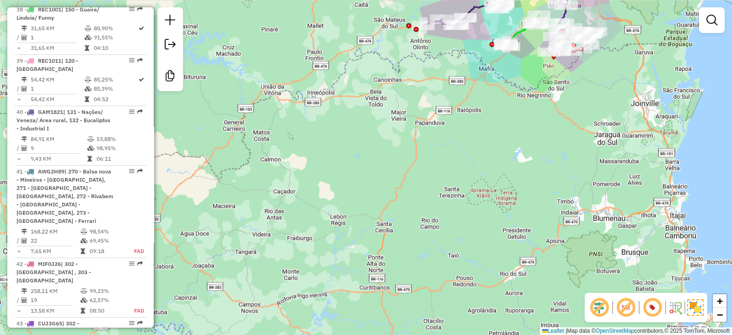
drag, startPoint x: 535, startPoint y: 215, endPoint x: 576, endPoint y: 172, distance: 59.2
click at [576, 172] on div "Janela de atendimento Grade de atendimento Capacidade Transportadoras Veículos …" at bounding box center [366, 167] width 732 height 335
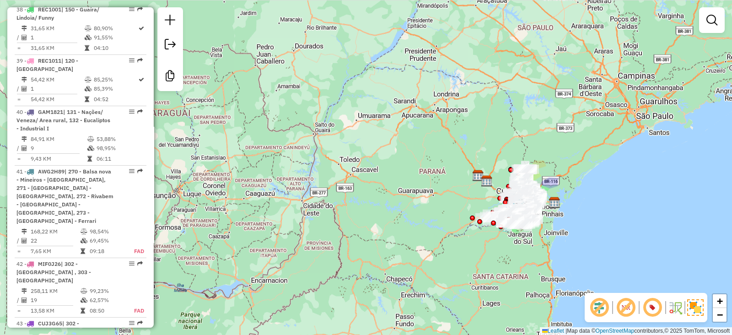
drag, startPoint x: 382, startPoint y: 134, endPoint x: 436, endPoint y: 174, distance: 67.3
click at [436, 174] on div "Janela de atendimento Grade de atendimento Capacidade Transportadoras Veículos …" at bounding box center [366, 167] width 732 height 335
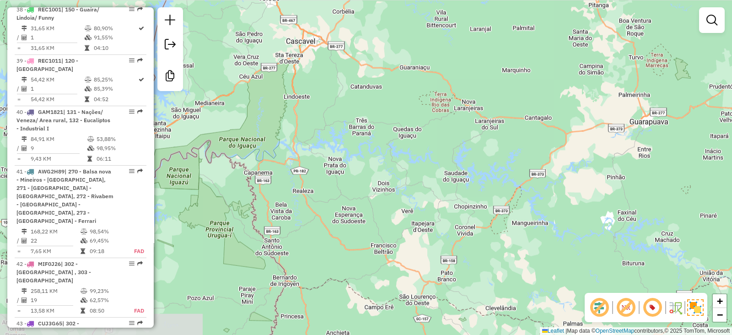
drag, startPoint x: 348, startPoint y: 172, endPoint x: 345, endPoint y: 104, distance: 68.7
click at [345, 104] on div "Janela de atendimento Grade de atendimento Capacidade Transportadoras Veículos …" at bounding box center [366, 167] width 732 height 335
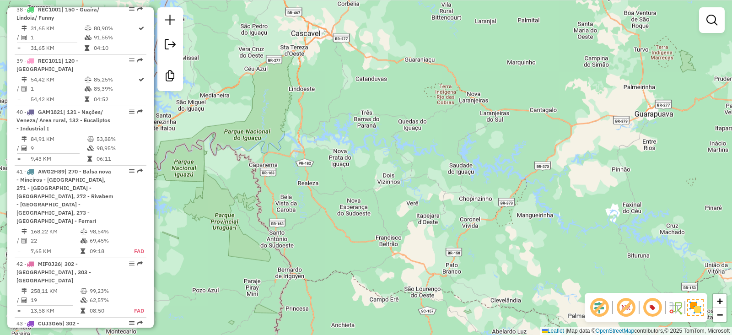
drag, startPoint x: 418, startPoint y: 194, endPoint x: 423, endPoint y: 186, distance: 9.3
click at [423, 186] on div "Janela de atendimento Grade de atendimento Capacidade Transportadoras Veículos …" at bounding box center [366, 167] width 732 height 335
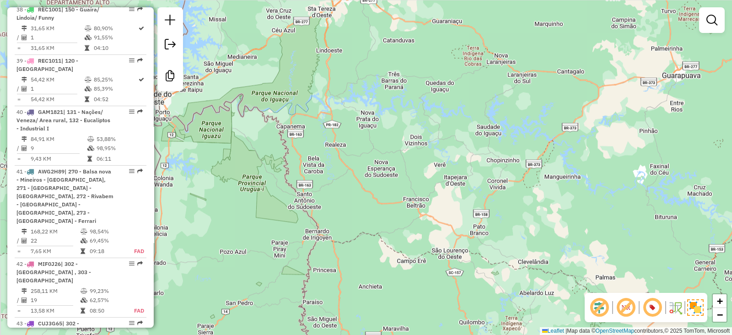
drag, startPoint x: 417, startPoint y: 202, endPoint x: 445, endPoint y: 163, distance: 47.2
click at [445, 163] on div "Janela de atendimento Grade de atendimento Capacidade Transportadoras Veículos …" at bounding box center [366, 167] width 732 height 335
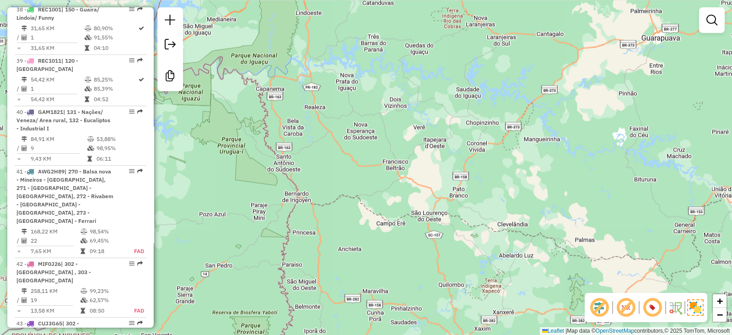
drag, startPoint x: 385, startPoint y: 267, endPoint x: 365, endPoint y: 229, distance: 42.5
click at [365, 229] on div "Janela de atendimento Grade de atendimento Capacidade Transportadoras Veículos …" at bounding box center [366, 167] width 732 height 335
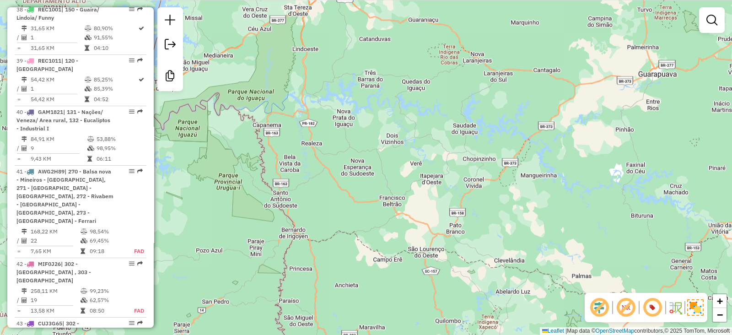
drag, startPoint x: 358, startPoint y: 248, endPoint x: 355, endPoint y: 284, distance: 36.2
click at [355, 284] on div "Janela de atendimento Grade de atendimento Capacidade Transportadoras Veículos …" at bounding box center [366, 167] width 732 height 335
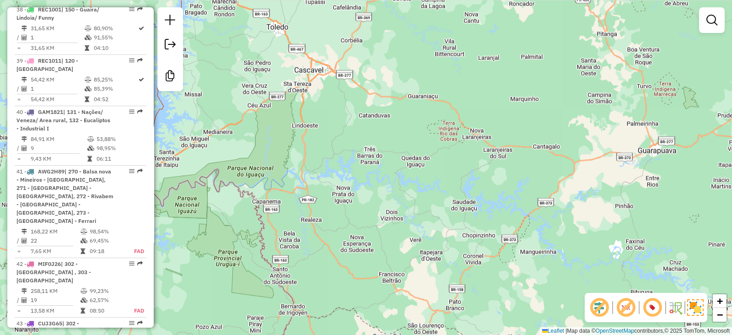
drag, startPoint x: 389, startPoint y: 200, endPoint x: 388, endPoint y: 276, distance: 76.4
click at [388, 276] on div "Janela de atendimento Grade de atendimento Capacidade Transportadoras Veículos …" at bounding box center [366, 167] width 732 height 335
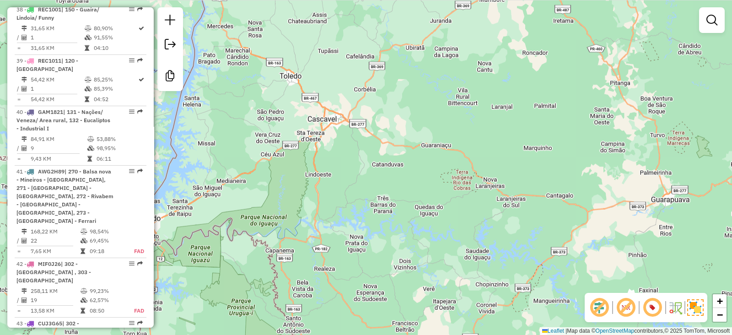
drag, startPoint x: 363, startPoint y: 193, endPoint x: 196, endPoint y: 68, distance: 208.8
click at [197, 68] on div "Janela de atendimento Grade de atendimento Capacidade Transportadoras Veículos …" at bounding box center [366, 167] width 732 height 335
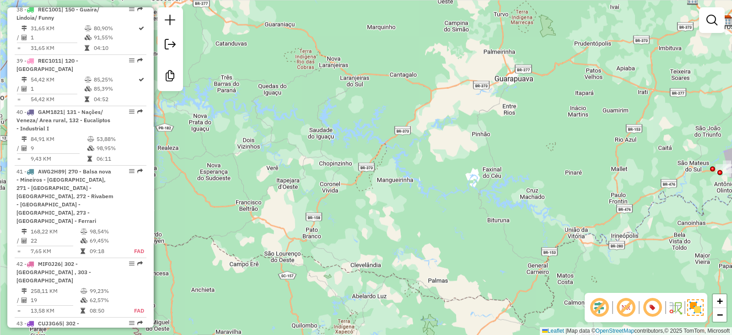
drag, startPoint x: 568, startPoint y: 159, endPoint x: 256, endPoint y: 136, distance: 313.6
click at [222, 120] on div "Janela de atendimento Grade de atendimento Capacidade Transportadoras Veículos …" at bounding box center [366, 167] width 732 height 335
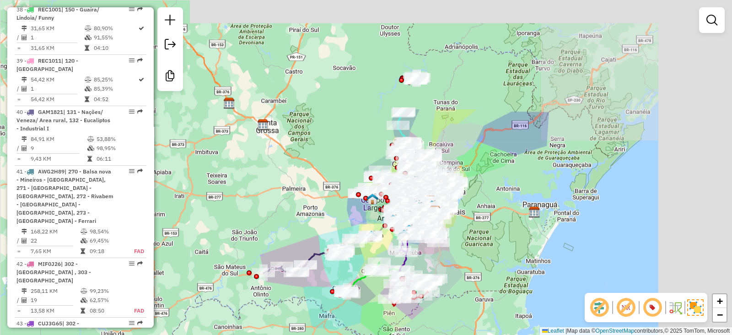
drag, startPoint x: 528, startPoint y: 193, endPoint x: 411, endPoint y: 336, distance: 184.2
click at [411, 334] on html "Aguarde... Pop-up bloqueado! Seu navegador bloqueou automáticamente a abertura …" at bounding box center [366, 167] width 732 height 335
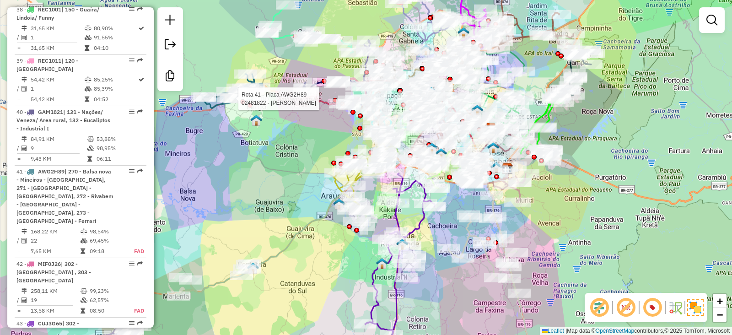
select select "**********"
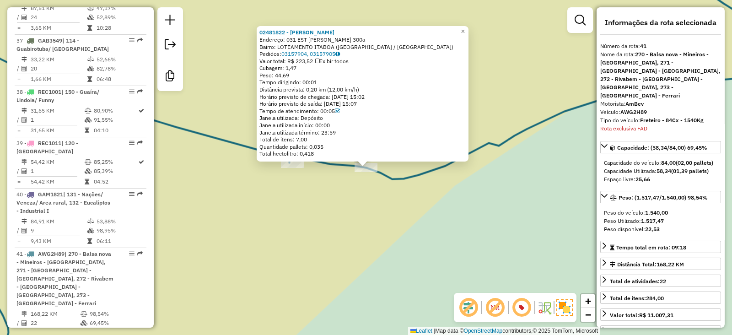
scroll to position [2542, 0]
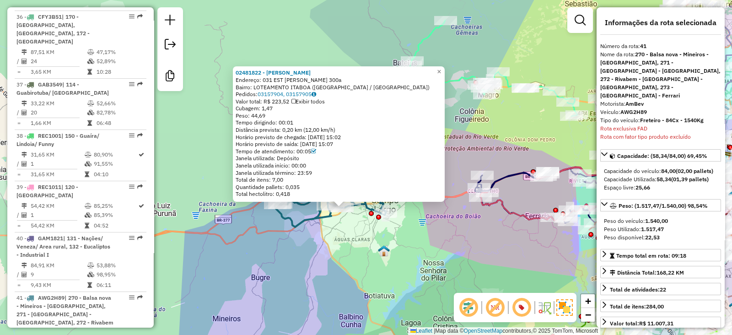
drag, startPoint x: 384, startPoint y: 266, endPoint x: 358, endPoint y: 234, distance: 41.3
click at [361, 235] on div "02481822 - [PERSON_NAME]: 031 EST [PERSON_NAME] 300a Bairro: LOTEAMENTO ITABOA …" at bounding box center [366, 167] width 732 height 335
click at [359, 223] on div "02481822 - [PERSON_NAME]: 031 EST [PERSON_NAME] 300a Bairro: LOTEAMENTO ITABOA …" at bounding box center [366, 167] width 732 height 335
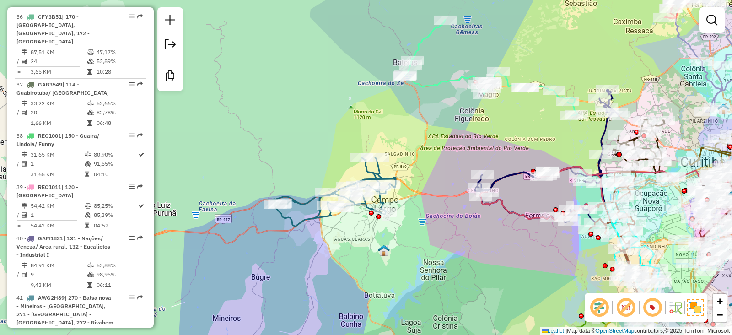
click at [702, 307] on img at bounding box center [695, 307] width 16 height 16
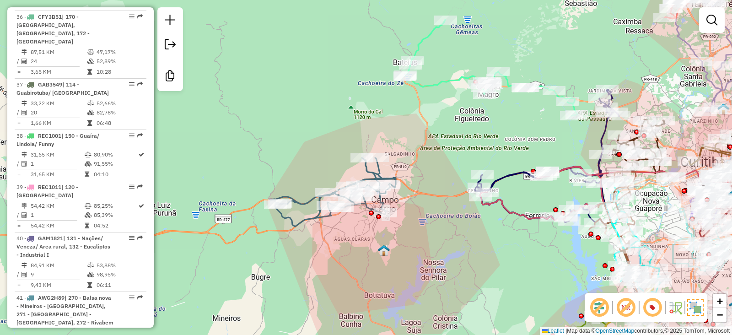
click at [695, 305] on img at bounding box center [695, 307] width 16 height 16
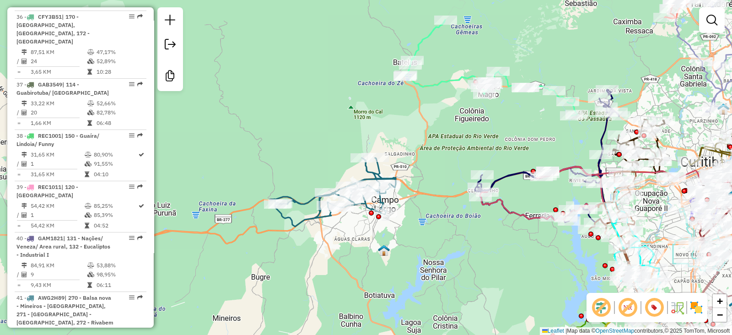
click at [690, 305] on img at bounding box center [696, 307] width 15 height 15
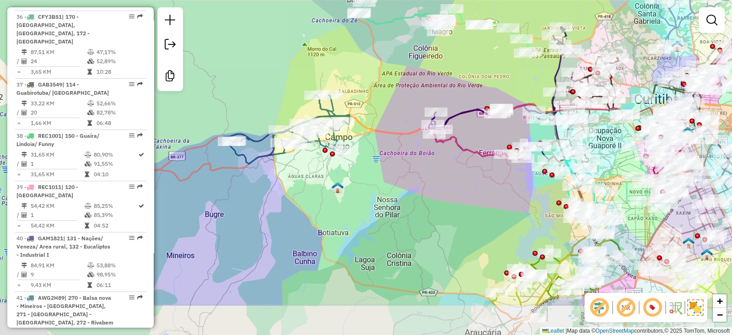
drag, startPoint x: 454, startPoint y: 256, endPoint x: 407, endPoint y: 193, distance: 77.8
click at [407, 193] on div "Janela de atendimento Grade de atendimento Capacidade Transportadoras Veículos …" at bounding box center [366, 167] width 732 height 335
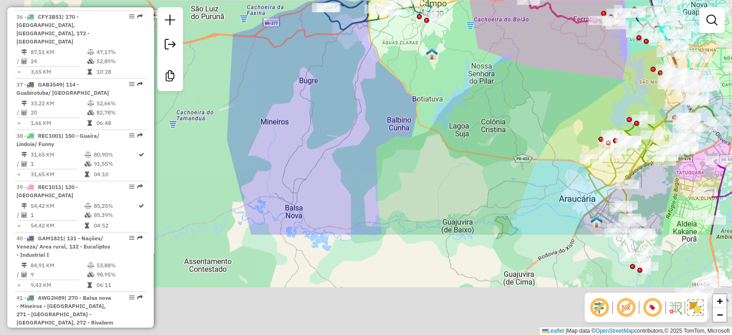
drag, startPoint x: 400, startPoint y: 152, endPoint x: 405, endPoint y: 141, distance: 11.7
click at [405, 141] on div "Janela de atendimento Grade de atendimento Capacidade Transportadoras Veículos …" at bounding box center [366, 167] width 732 height 335
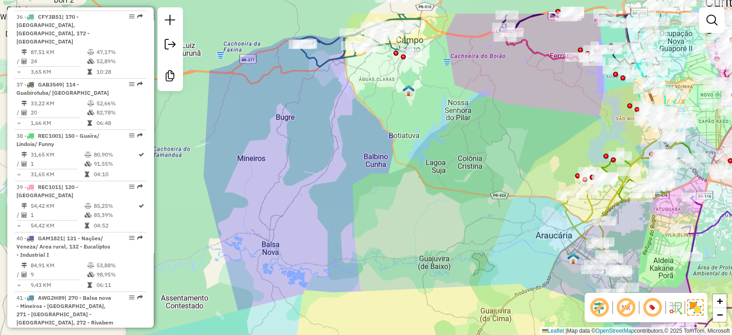
drag, startPoint x: 377, startPoint y: 95, endPoint x: 349, endPoint y: 141, distance: 54.6
click at [349, 141] on div "Janela de atendimento Grade de atendimento Capacidade Transportadoras Veículos …" at bounding box center [366, 167] width 732 height 335
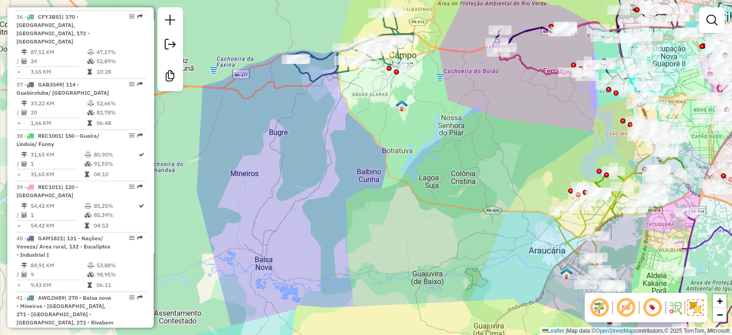
drag, startPoint x: 377, startPoint y: 71, endPoint x: 348, endPoint y: 139, distance: 73.5
click at [348, 139] on div "Janela de atendimento Grade de atendimento Capacidade Transportadoras Veículos …" at bounding box center [366, 167] width 732 height 335
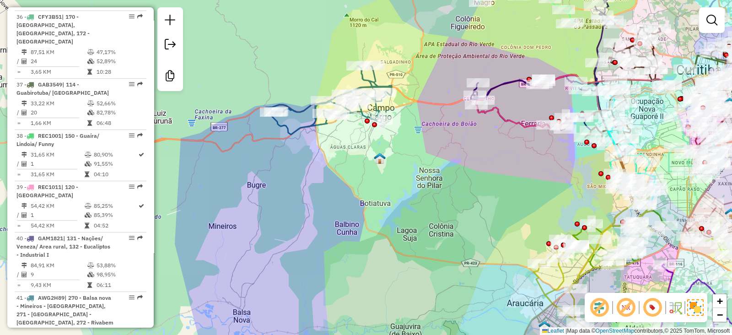
click at [695, 305] on img at bounding box center [695, 307] width 16 height 16
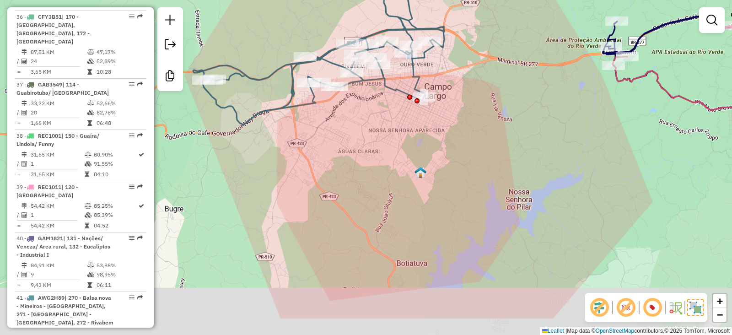
drag, startPoint x: 442, startPoint y: 195, endPoint x: 462, endPoint y: 142, distance: 56.7
click at [462, 142] on div "Janela de atendimento Grade de atendimento Capacidade Transportadoras Veículos …" at bounding box center [366, 167] width 732 height 335
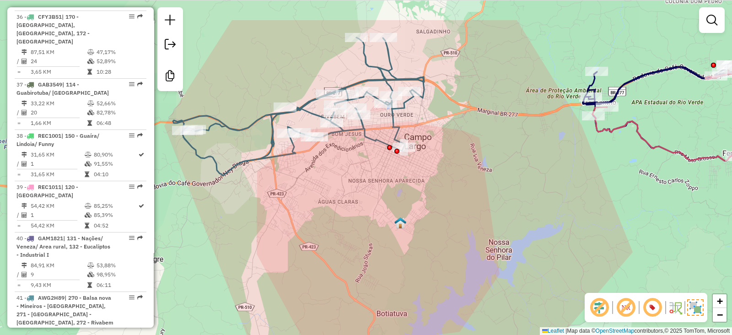
drag, startPoint x: 462, startPoint y: 142, endPoint x: 442, endPoint y: 195, distance: 57.2
click at [442, 195] on div "Janela de atendimento Grade de atendimento Capacidade Transportadoras Veículos …" at bounding box center [366, 167] width 732 height 335
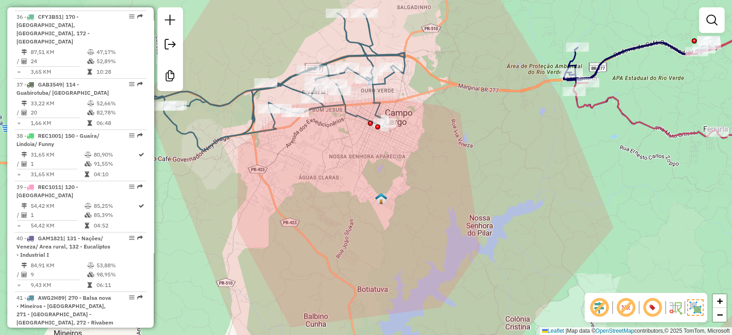
drag, startPoint x: 390, startPoint y: 235, endPoint x: 371, endPoint y: 211, distance: 30.9
click at [371, 211] on div "Janela de atendimento Grade de atendimento Capacidade Transportadoras Veículos …" at bounding box center [366, 167] width 732 height 335
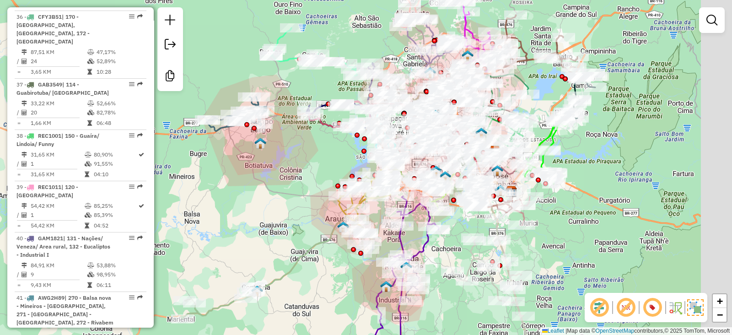
drag, startPoint x: 328, startPoint y: 155, endPoint x: 284, endPoint y: 160, distance: 44.1
click at [284, 160] on div "Janela de atendimento Grade de atendimento Capacidade Transportadoras Veículos …" at bounding box center [366, 167] width 732 height 335
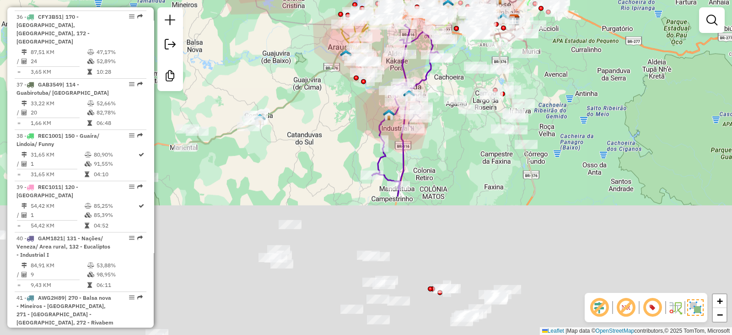
drag, startPoint x: 274, startPoint y: 222, endPoint x: 277, endPoint y: 44, distance: 177.9
click at [277, 44] on div "Janela de atendimento Grade de atendimento Capacidade Transportadoras Veículos …" at bounding box center [366, 167] width 732 height 335
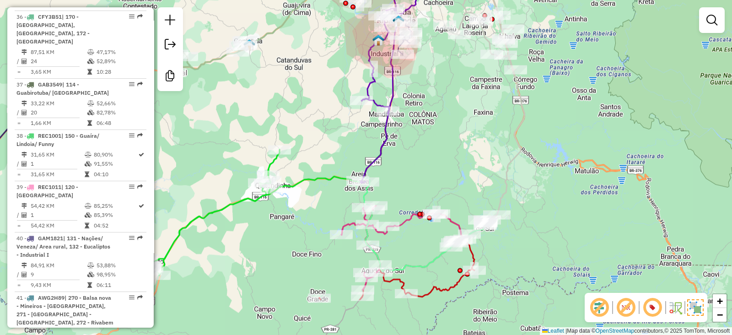
drag, startPoint x: 469, startPoint y: 199, endPoint x: 458, endPoint y: 132, distance: 68.5
click at [458, 132] on div "Janela de atendimento Grade de atendimento Capacidade Transportadoras Veículos …" at bounding box center [366, 167] width 732 height 335
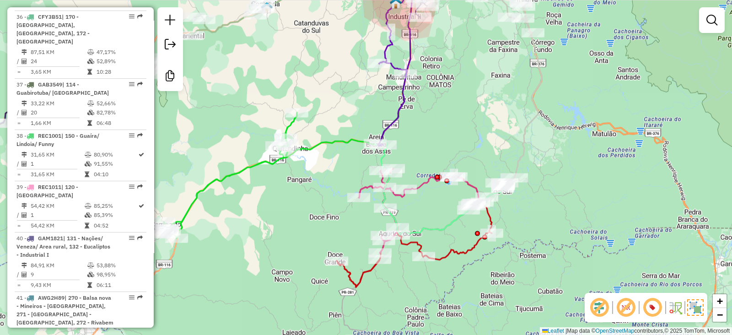
drag, startPoint x: 454, startPoint y: 154, endPoint x: 471, endPoint y: 134, distance: 26.6
click at [471, 134] on div "Janela de atendimento Grade de atendimento Capacidade Transportadoras Veículos …" at bounding box center [366, 167] width 732 height 335
